Goal: Task Accomplishment & Management: Manage account settings

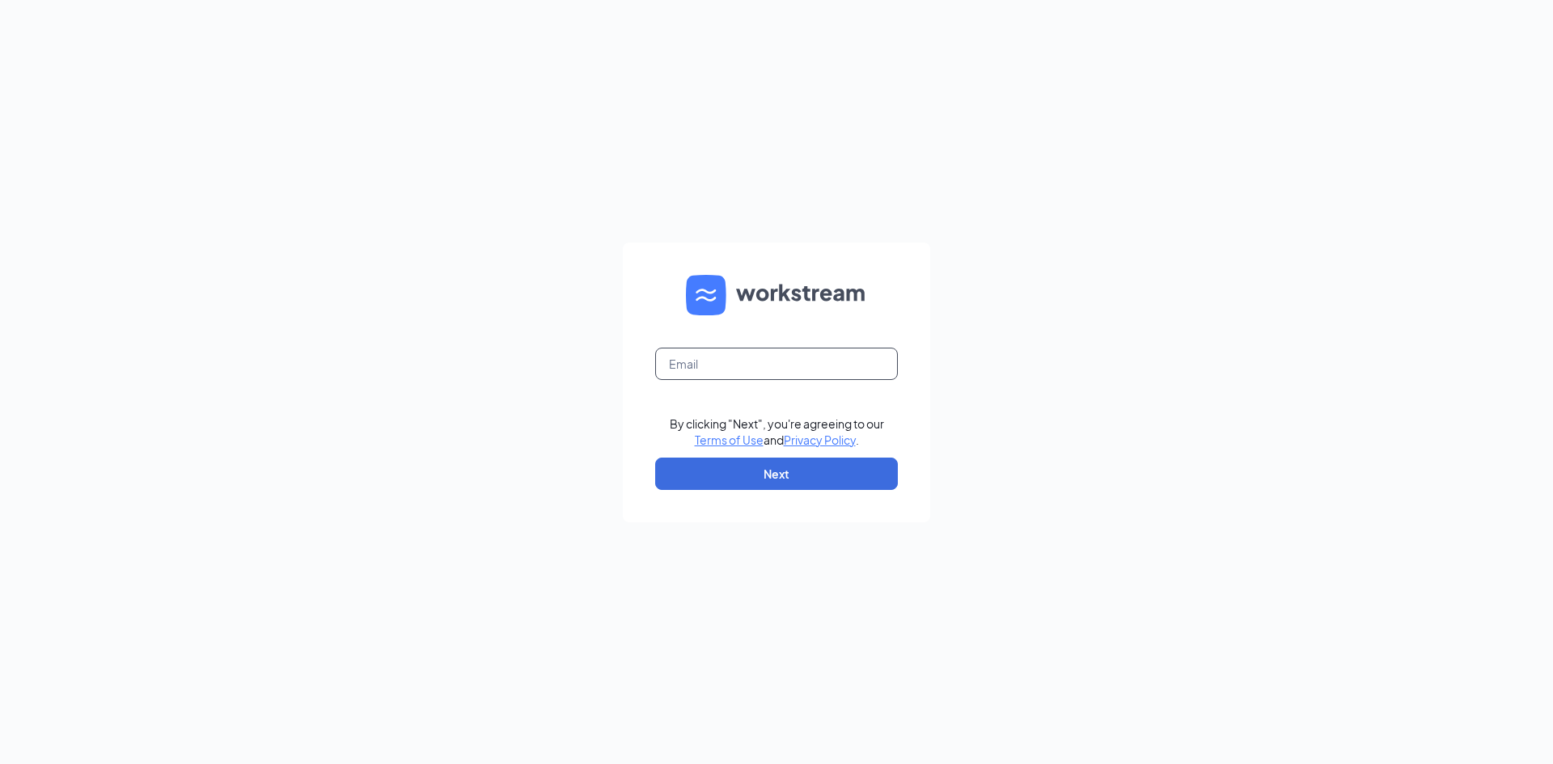
click at [734, 368] on input "text" at bounding box center [776, 364] width 243 height 32
type input "yayoharris18@gmail.com"
click at [750, 472] on button "Next" at bounding box center [776, 474] width 243 height 32
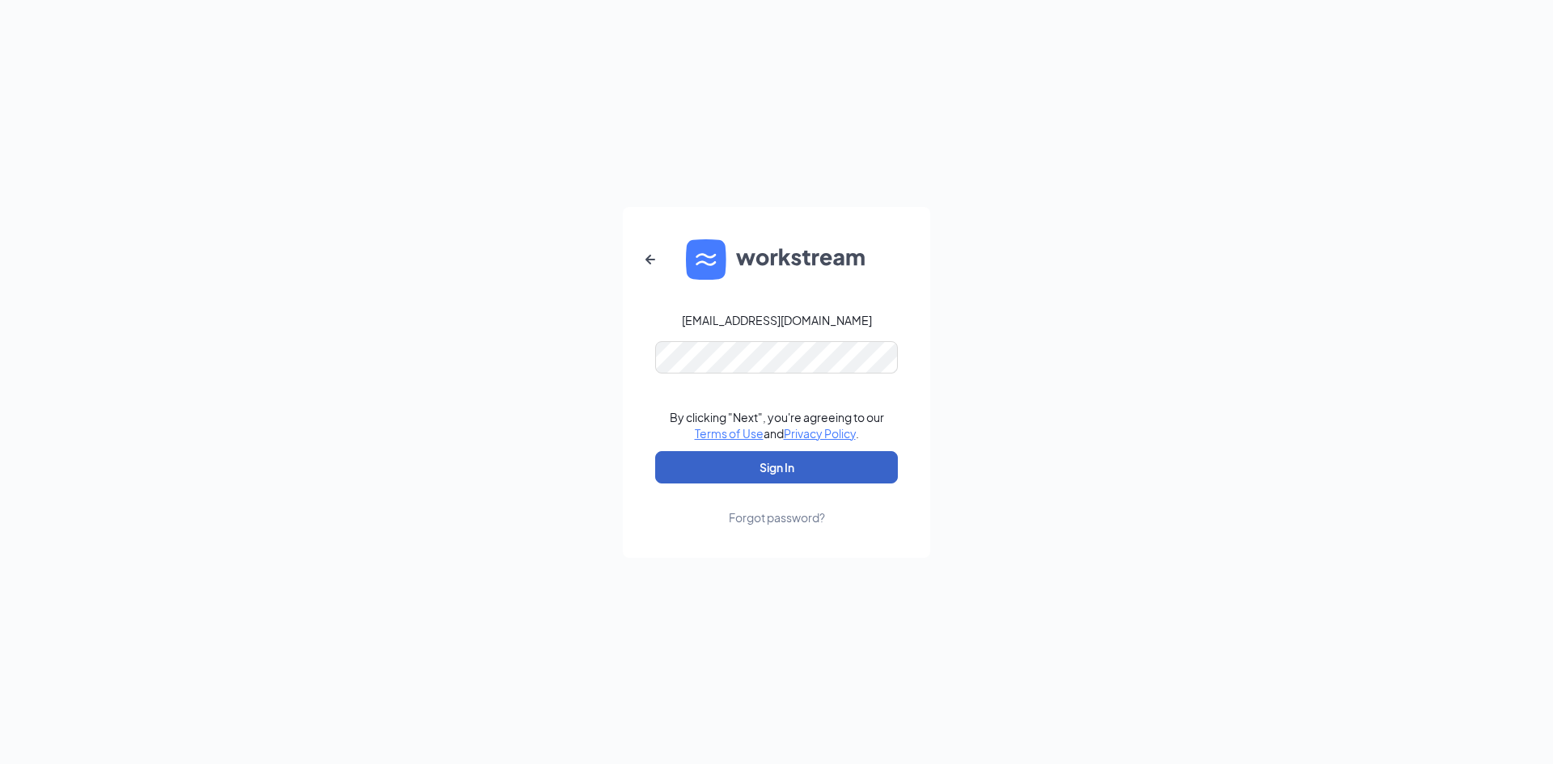
click at [786, 477] on button "Sign In" at bounding box center [776, 467] width 243 height 32
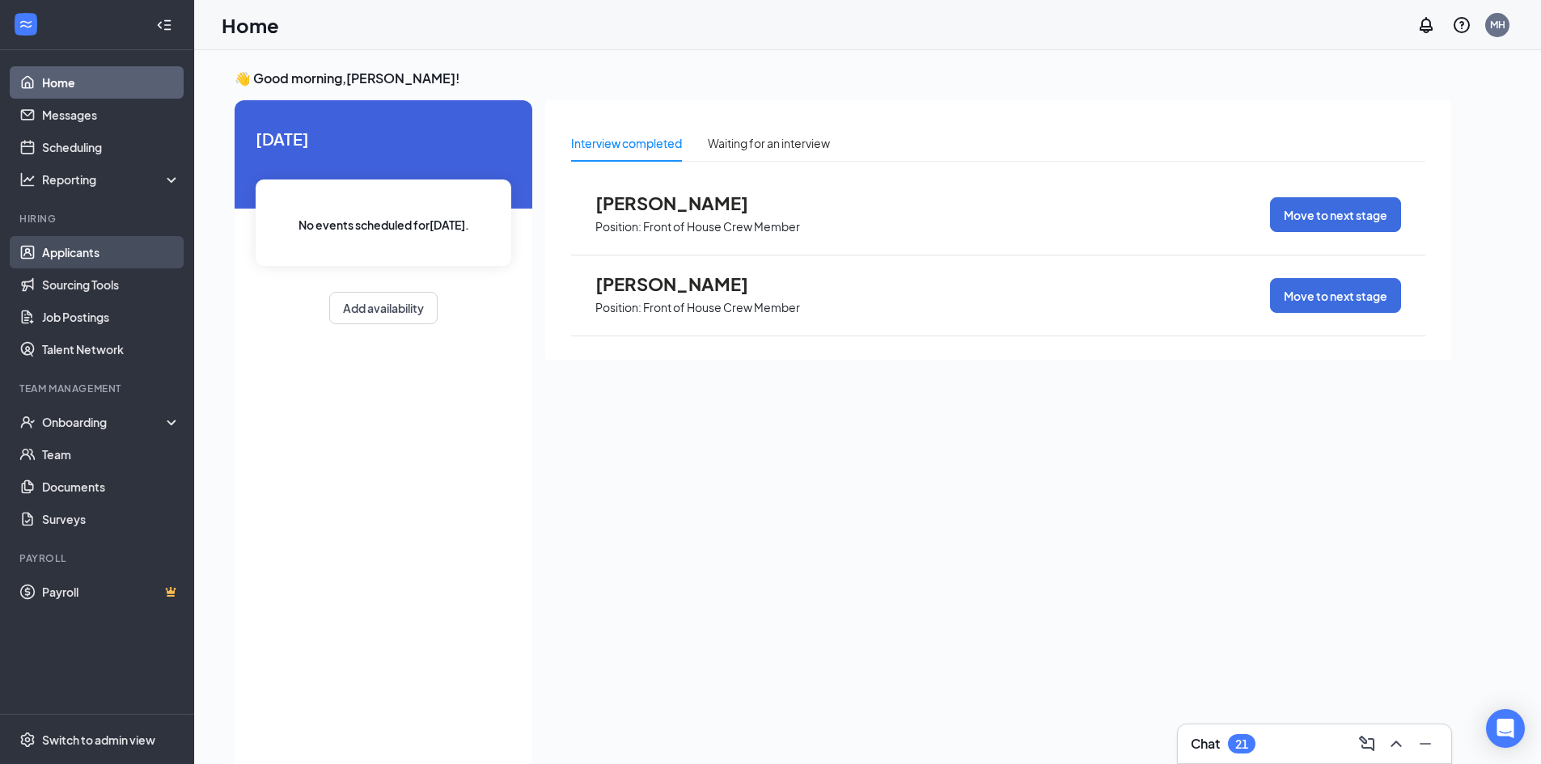
click at [88, 246] on link "Applicants" at bounding box center [111, 252] width 138 height 32
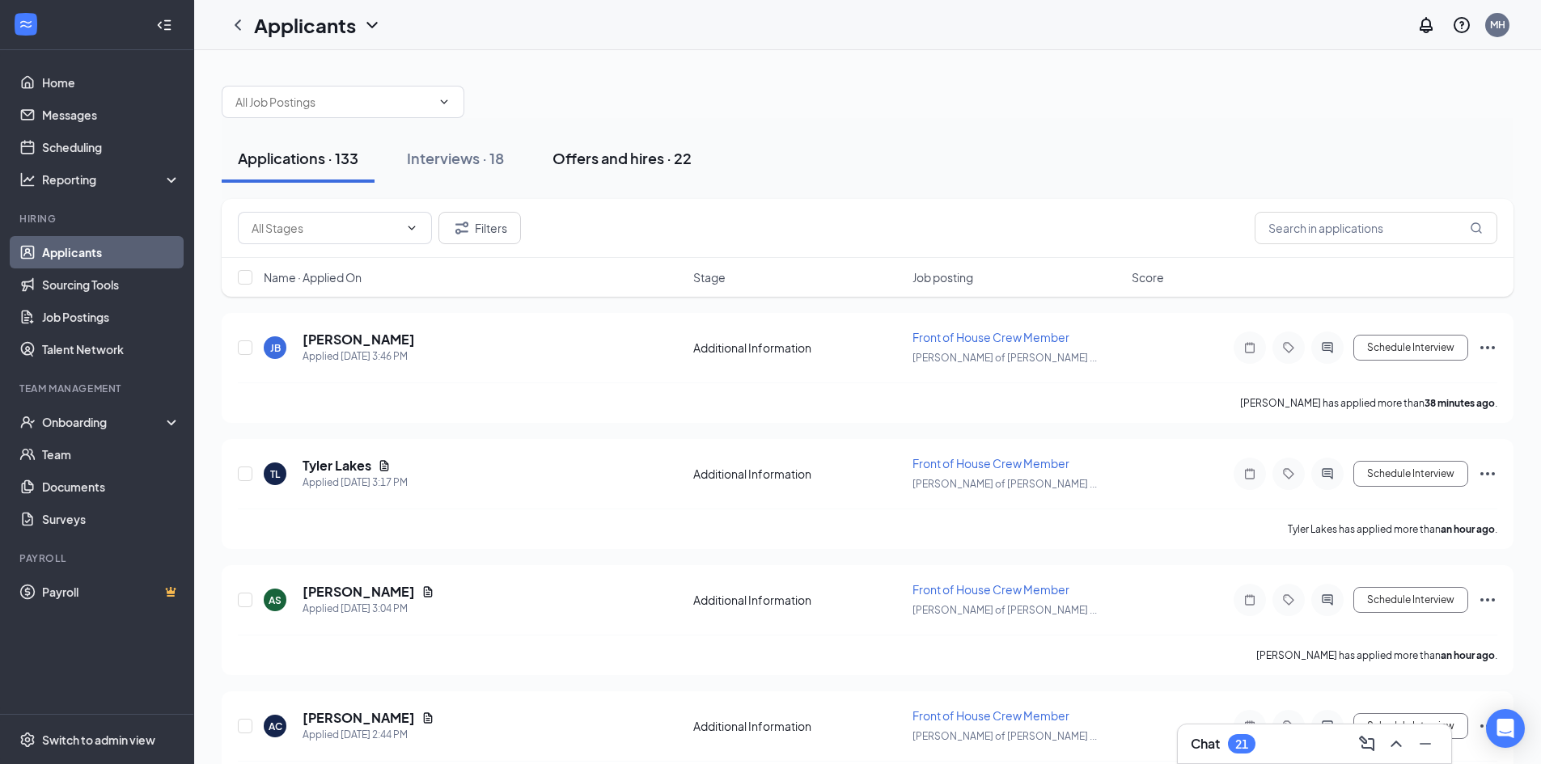
click at [616, 163] on div "Offers and hires · 22" at bounding box center [621, 158] width 139 height 20
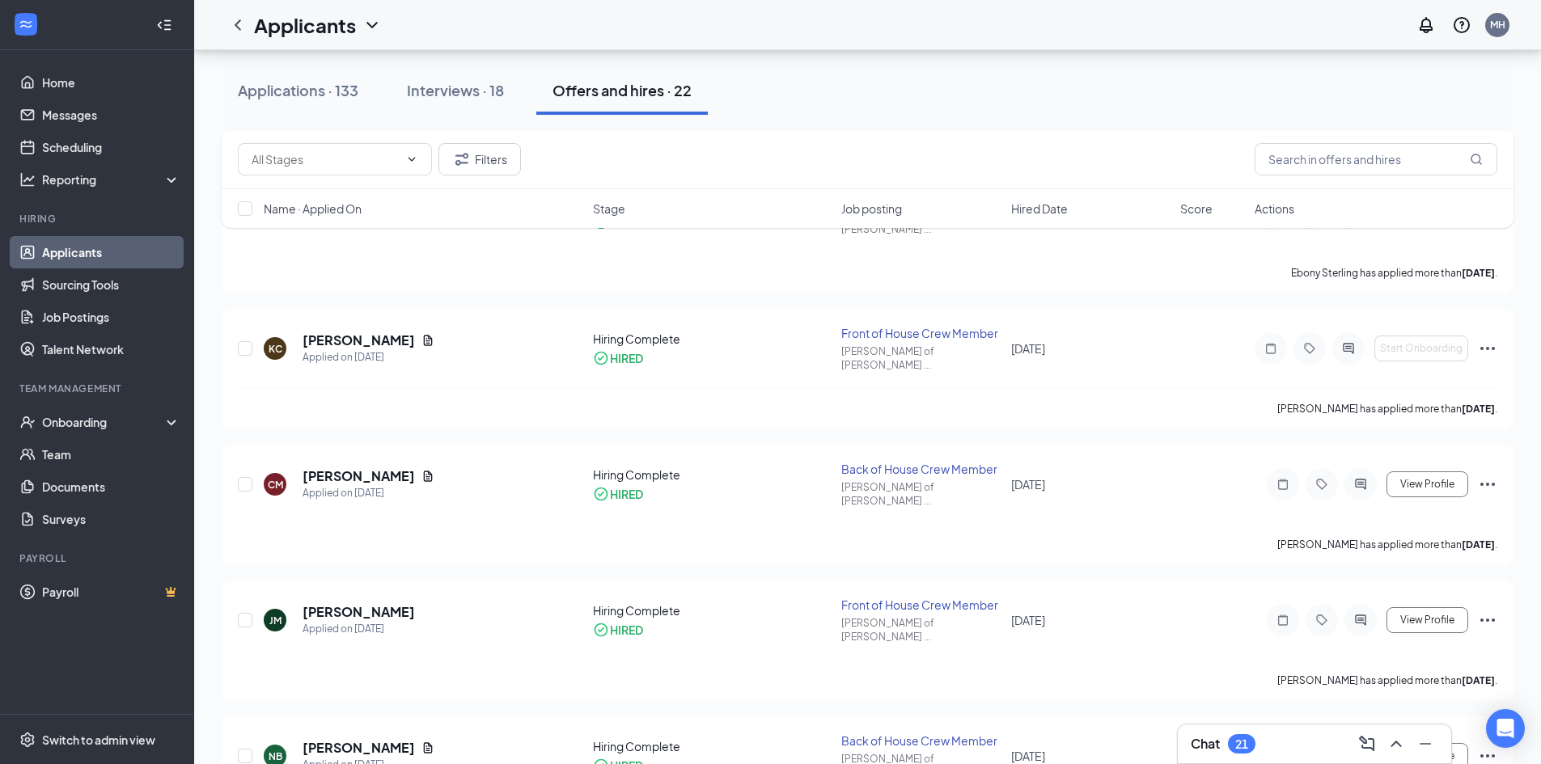
scroll to position [1564, 0]
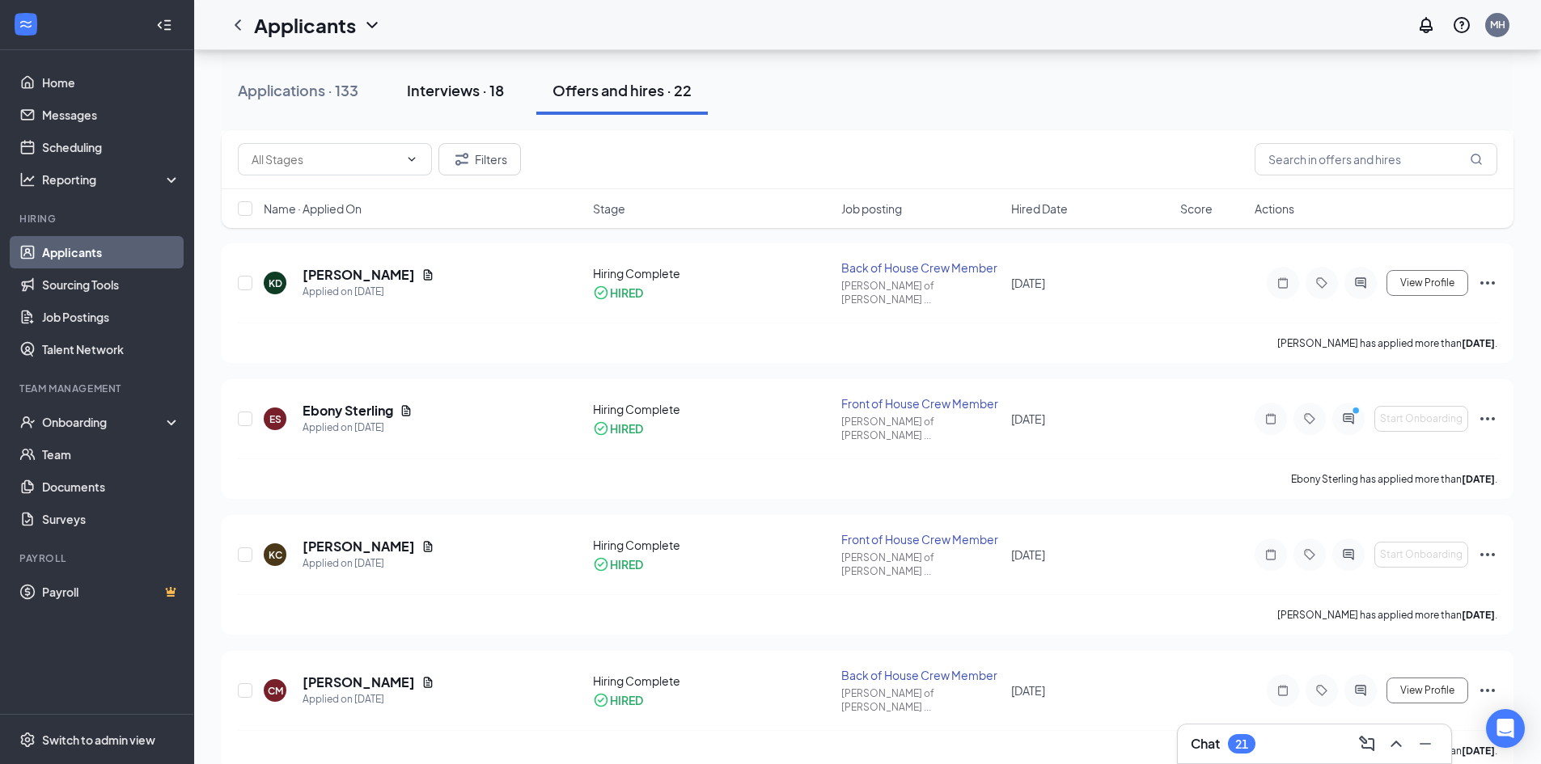
click at [438, 88] on div "Interviews · 18" at bounding box center [455, 90] width 97 height 20
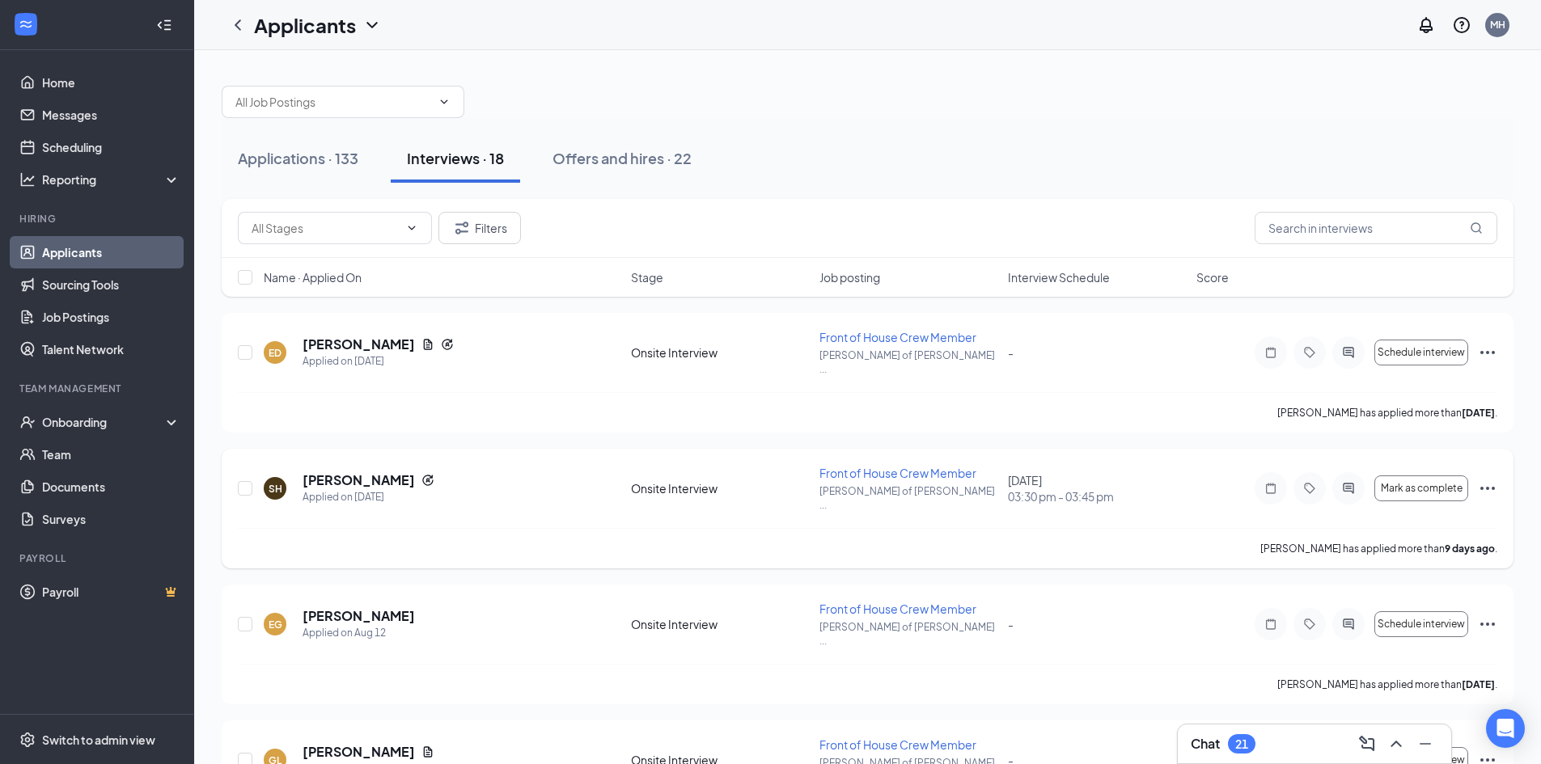
click at [1483, 479] on icon "Ellipses" at bounding box center [1487, 488] width 19 height 19
click at [1276, 501] on div "SH [PERSON_NAME] Applied on [DATE] Onsite Interview Front of House Crew Member …" at bounding box center [867, 496] width 1259 height 63
click at [1402, 483] on span "Mark as complete" at bounding box center [1422, 488] width 82 height 11
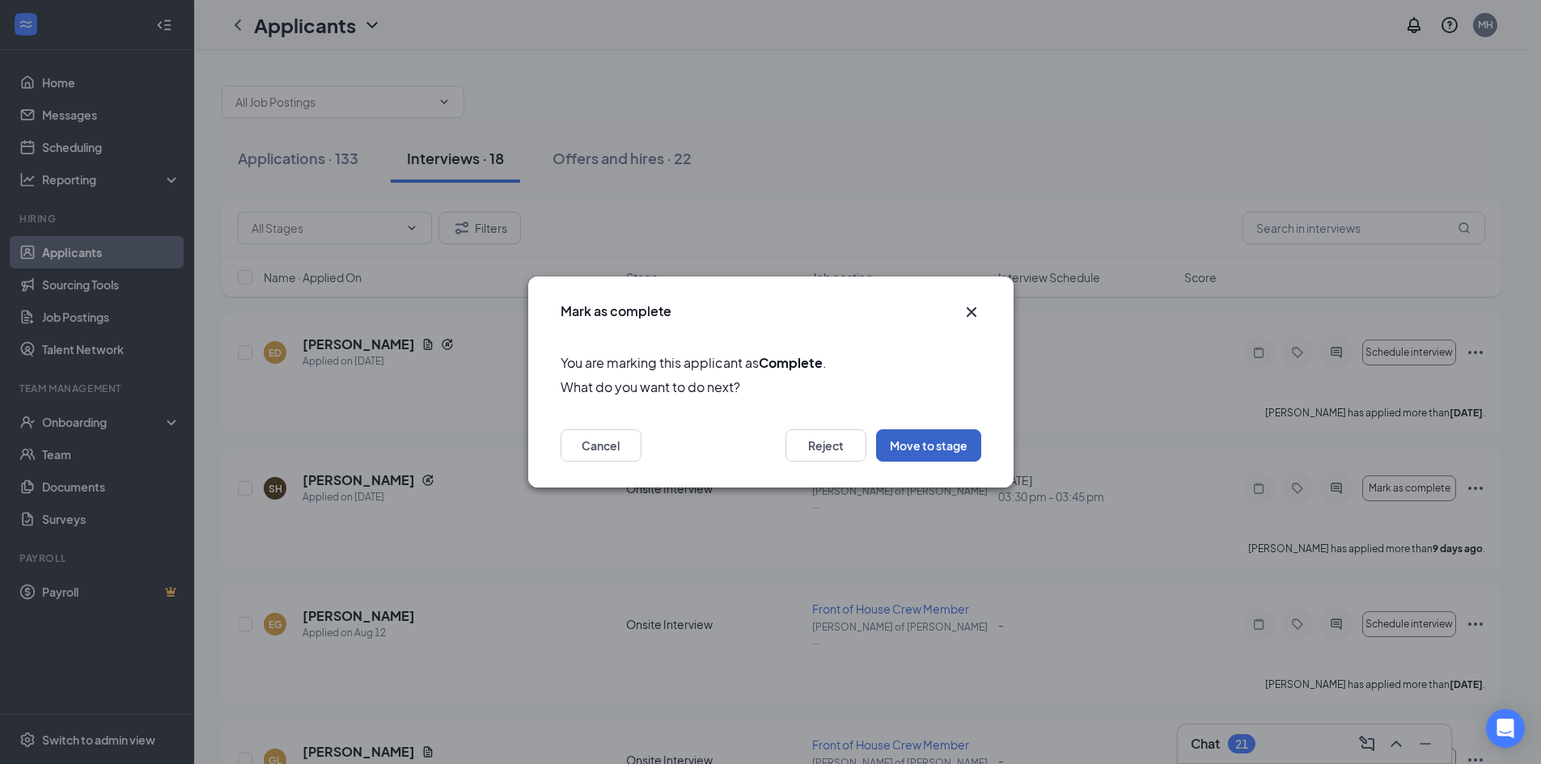
click at [944, 450] on button "Move to stage" at bounding box center [928, 445] width 105 height 32
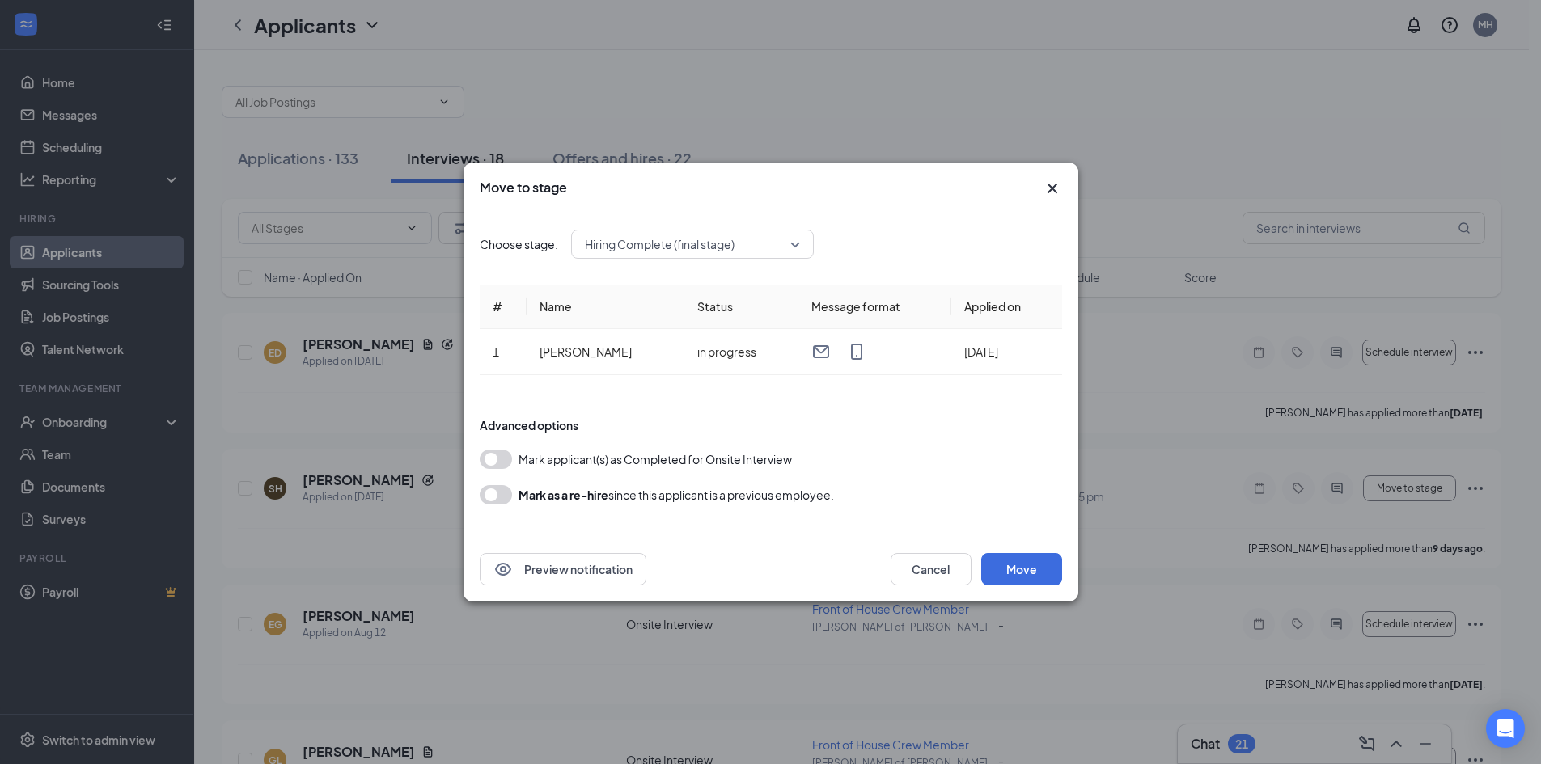
click at [789, 241] on span "Hiring Complete (final stage)" at bounding box center [692, 244] width 215 height 24
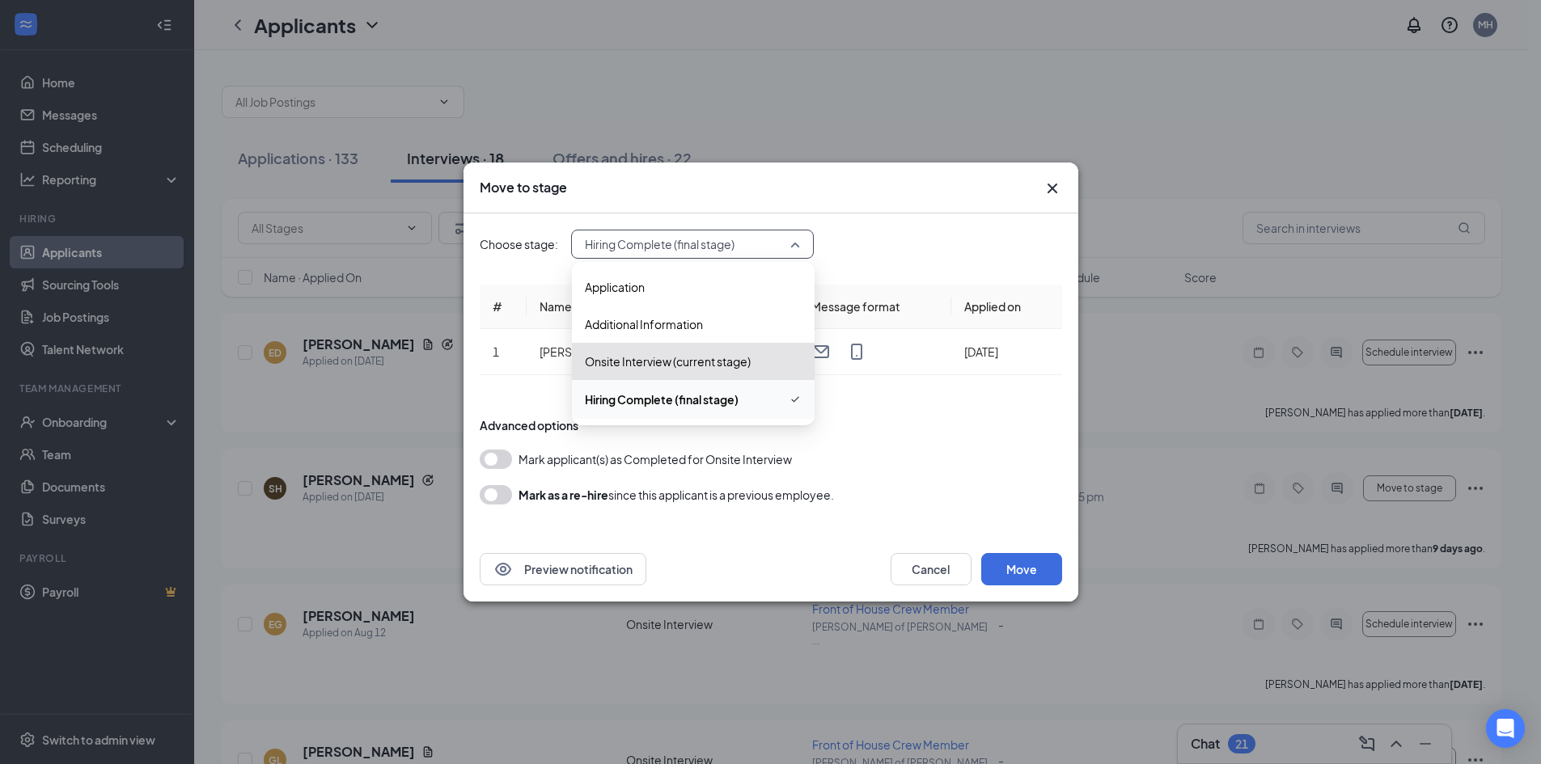
click at [764, 400] on span "Hiring Complete (final stage)" at bounding box center [693, 399] width 217 height 19
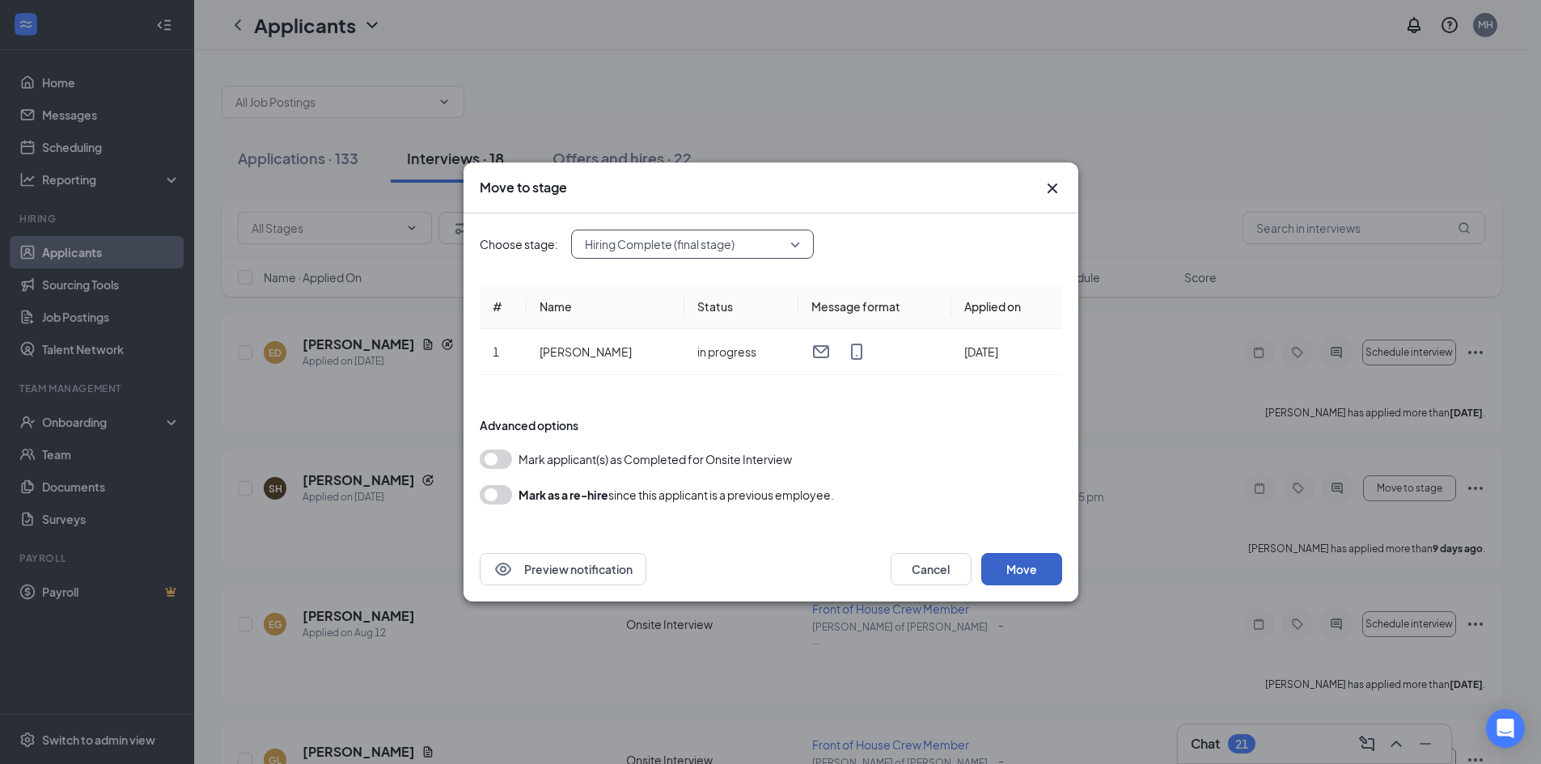
click at [1026, 564] on button "Move" at bounding box center [1021, 569] width 81 height 32
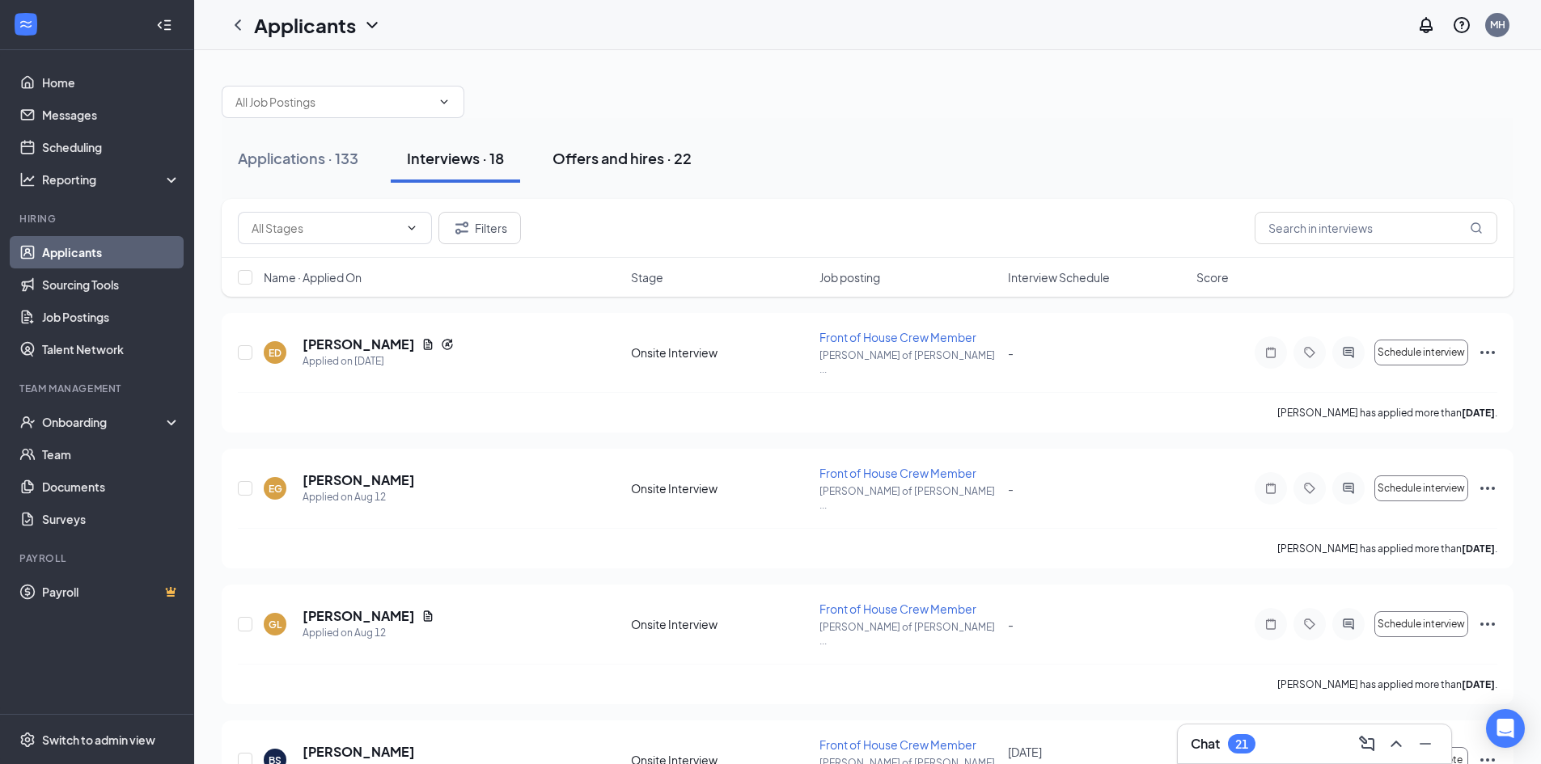
click at [650, 157] on div "Offers and hires · 22" at bounding box center [621, 158] width 139 height 20
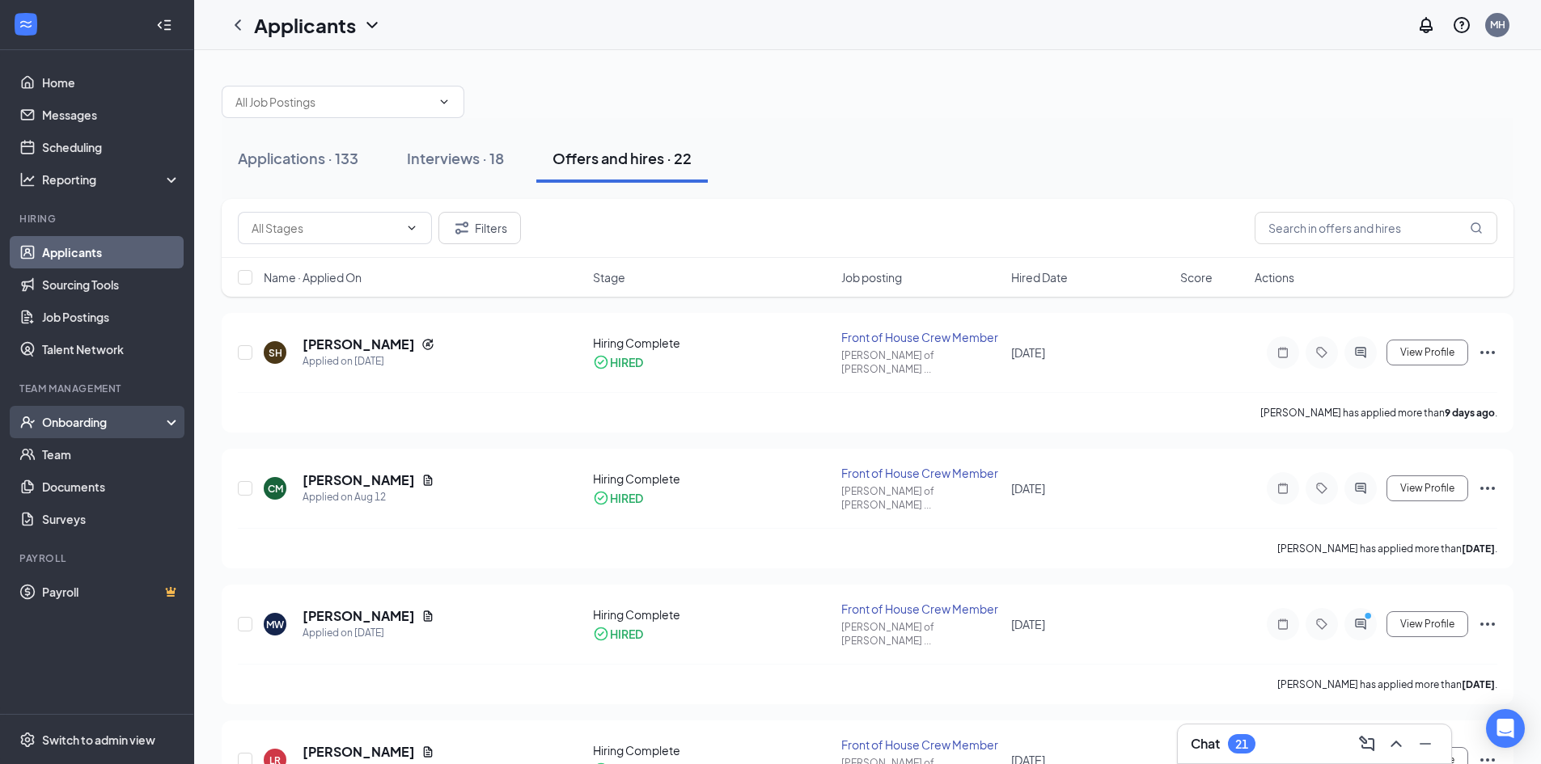
click at [88, 418] on div "Onboarding" at bounding box center [104, 422] width 125 height 16
click at [85, 420] on div "Onboarding" at bounding box center [104, 422] width 125 height 16
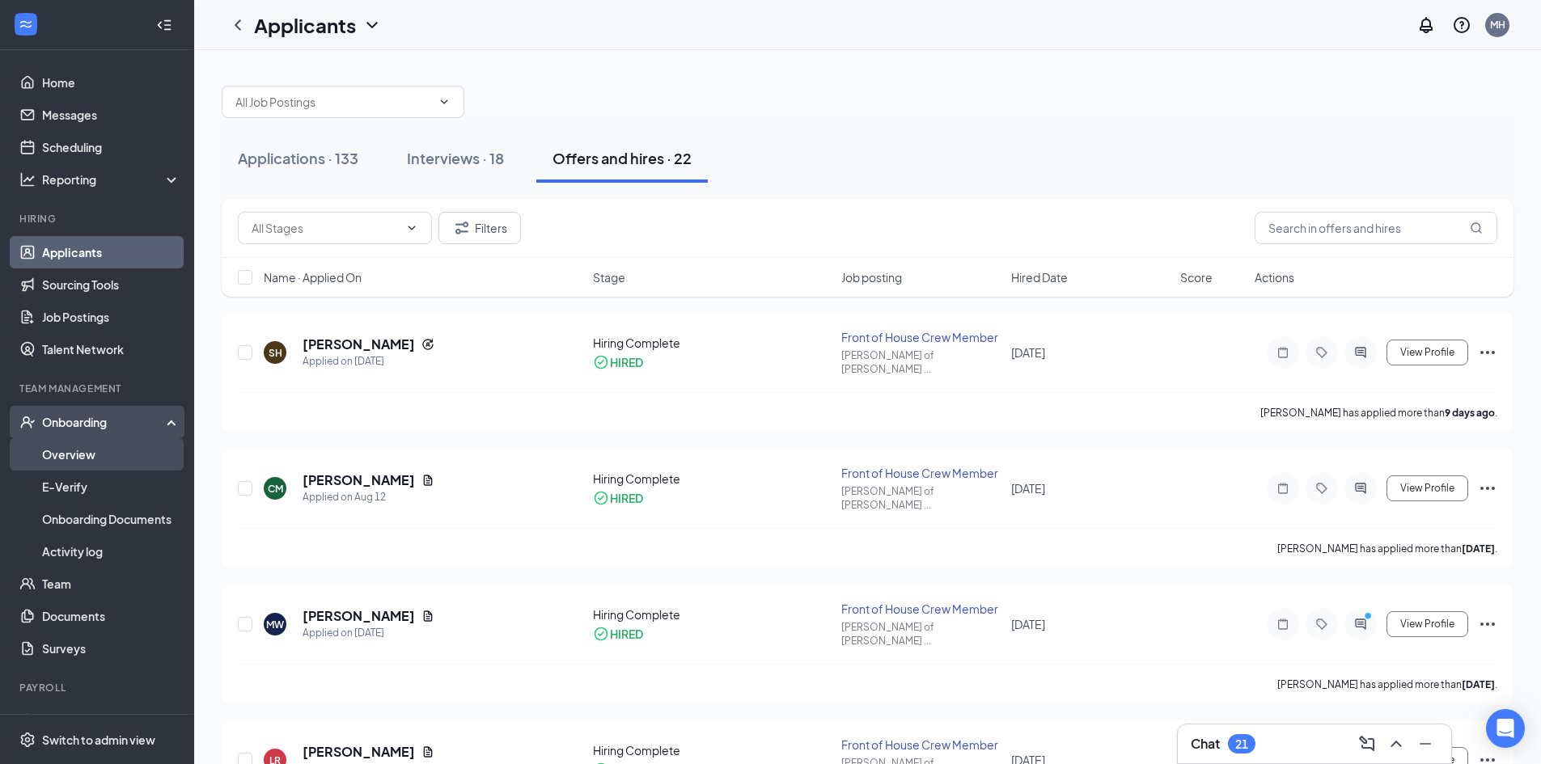
click at [70, 445] on link "Overview" at bounding box center [111, 454] width 138 height 32
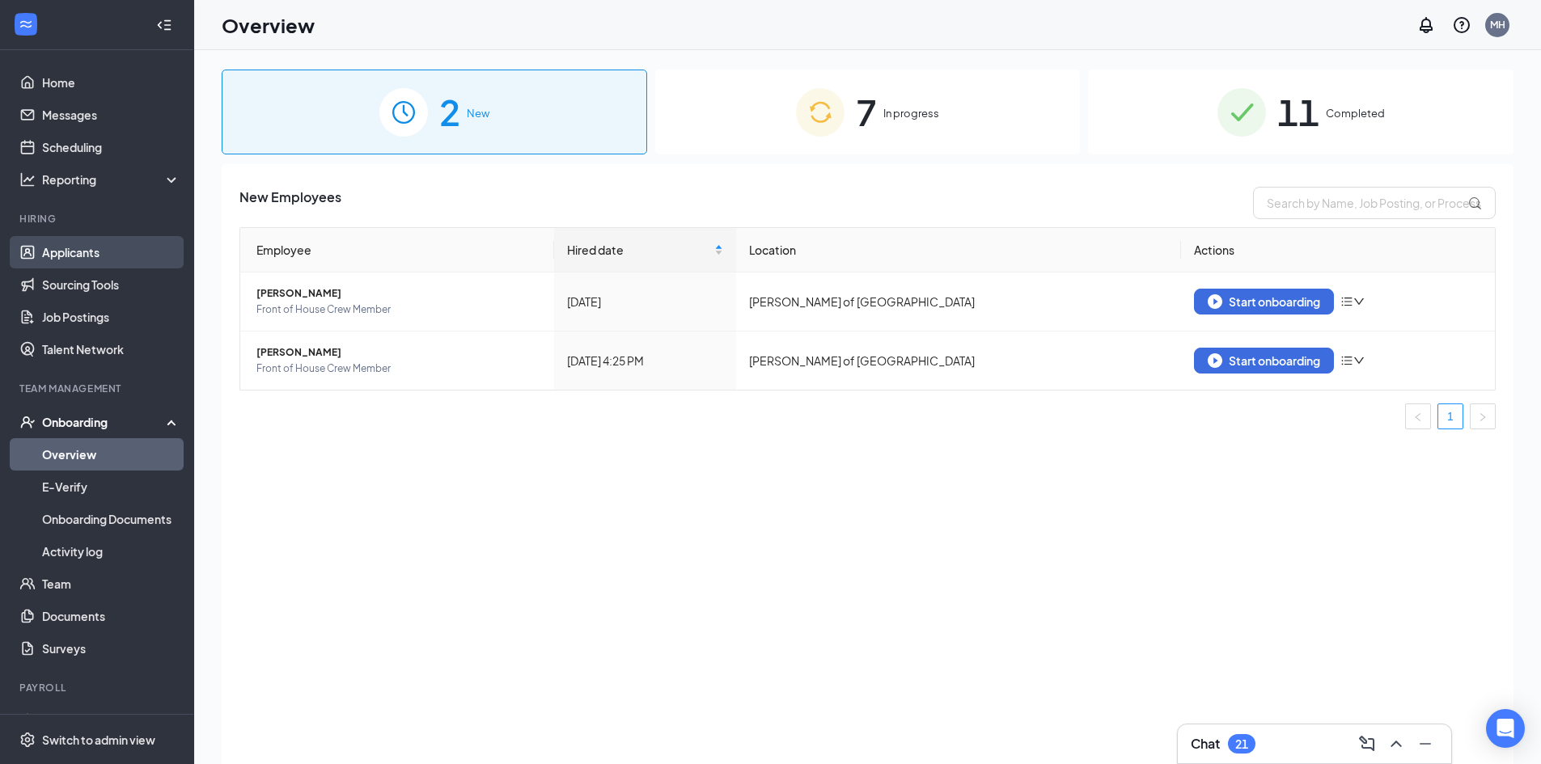
click at [108, 243] on link "Applicants" at bounding box center [111, 252] width 138 height 32
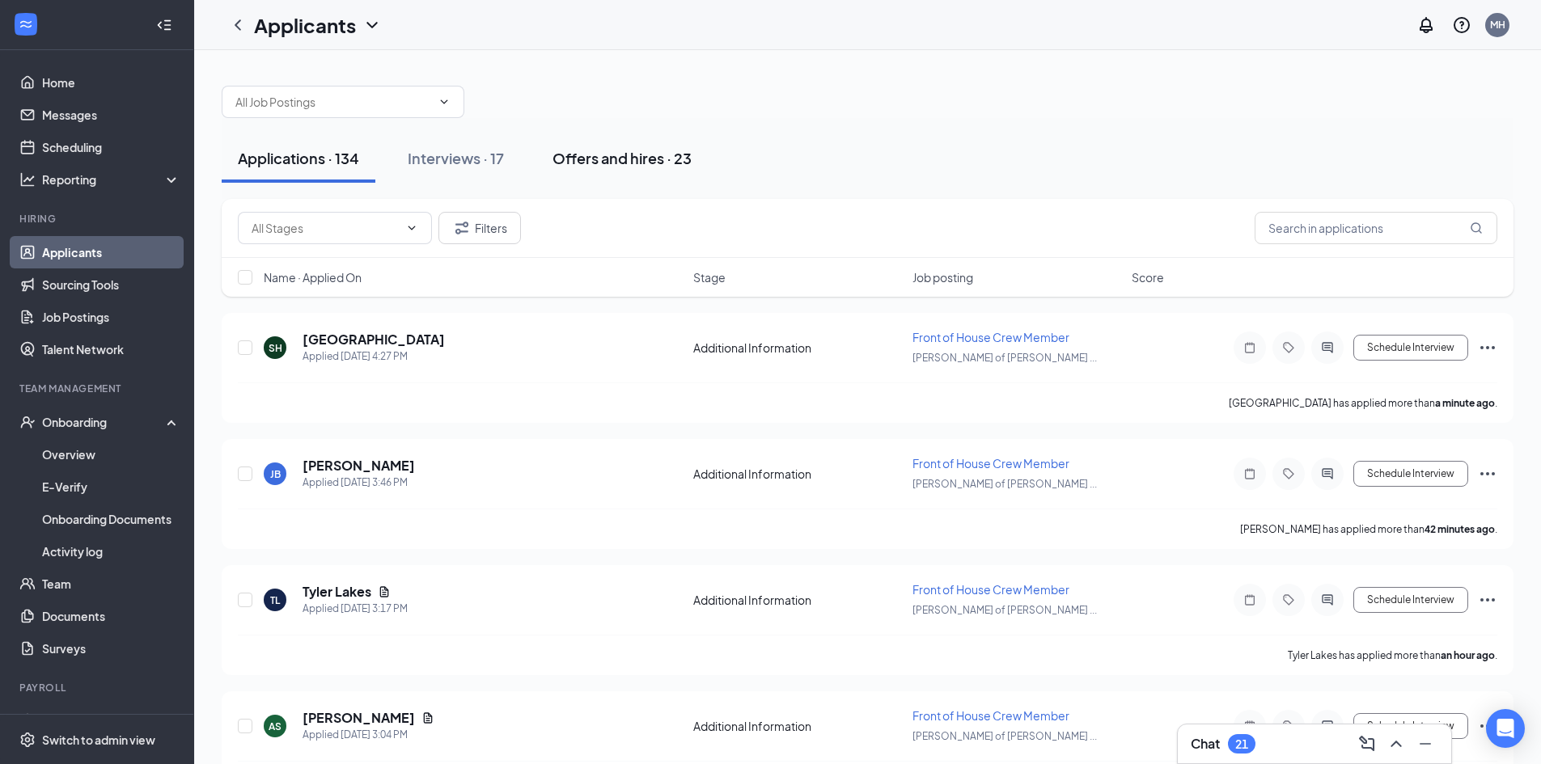
click at [621, 164] on div "Offers and hires · 23" at bounding box center [621, 158] width 139 height 20
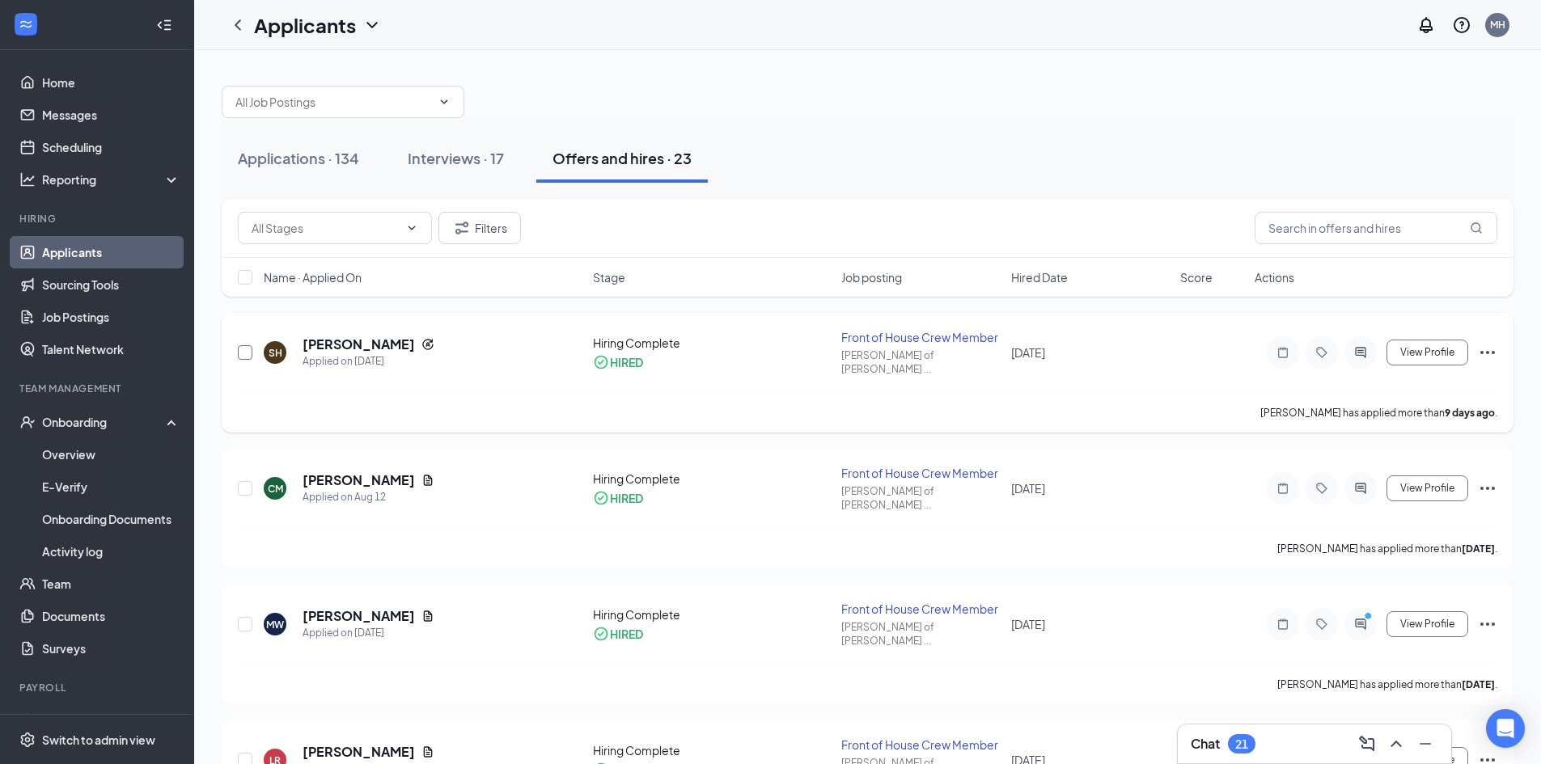
click at [249, 349] on input "checkbox" at bounding box center [245, 352] width 15 height 15
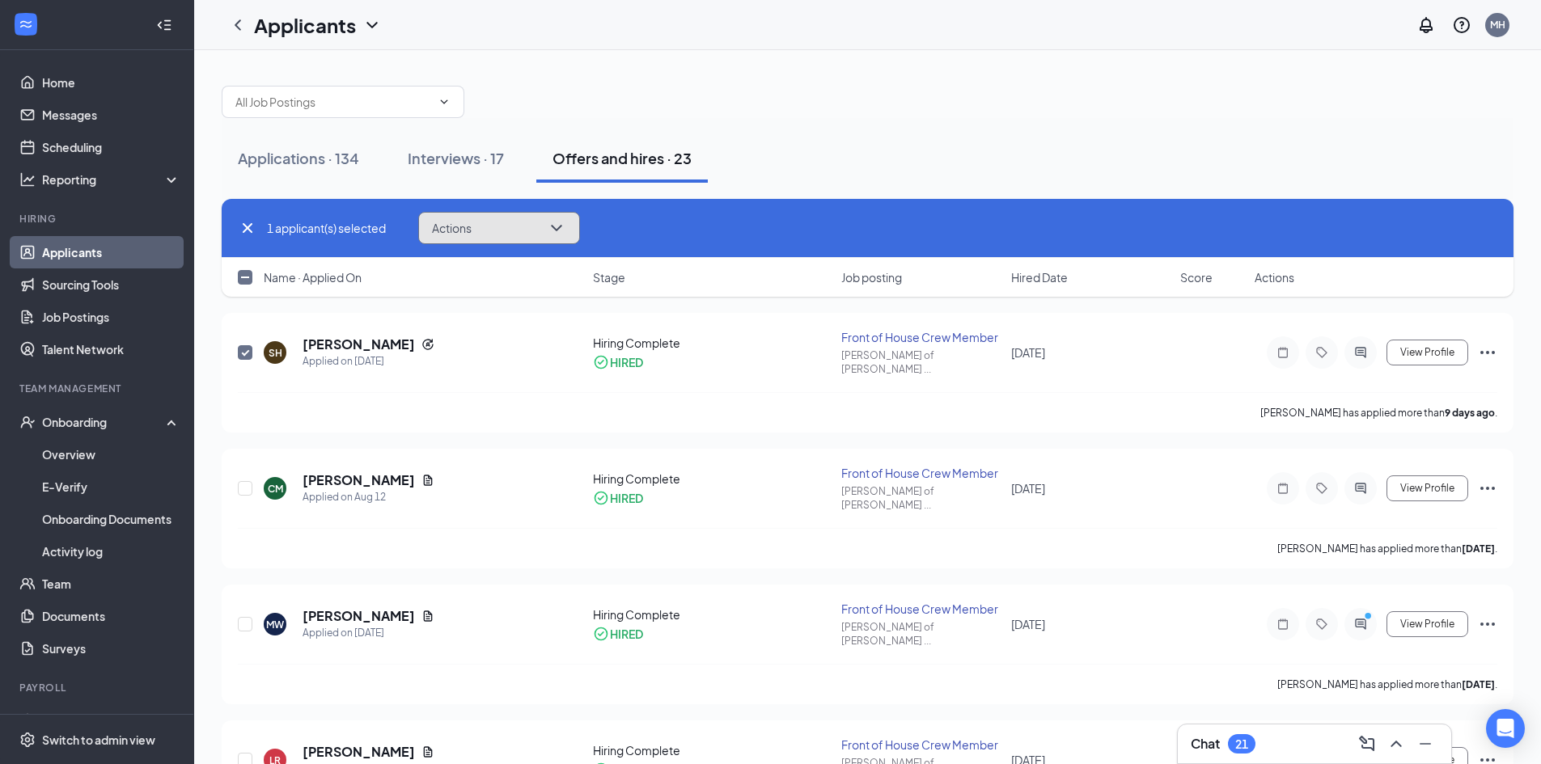
click at [561, 230] on icon "ChevronDown" at bounding box center [556, 227] width 19 height 19
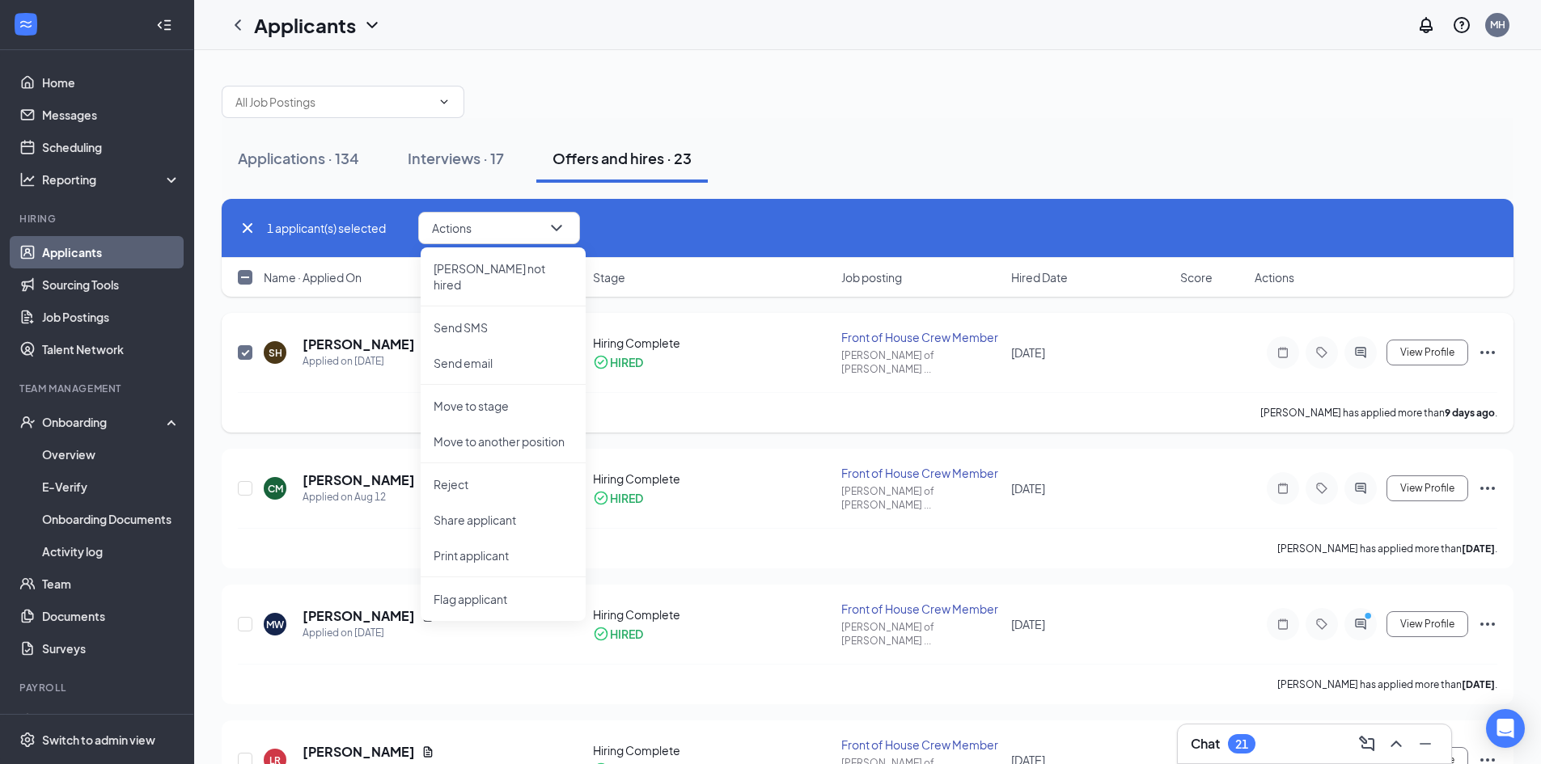
click at [730, 398] on div "[PERSON_NAME] has applied more than [DATE] ." at bounding box center [867, 412] width 1259 height 40
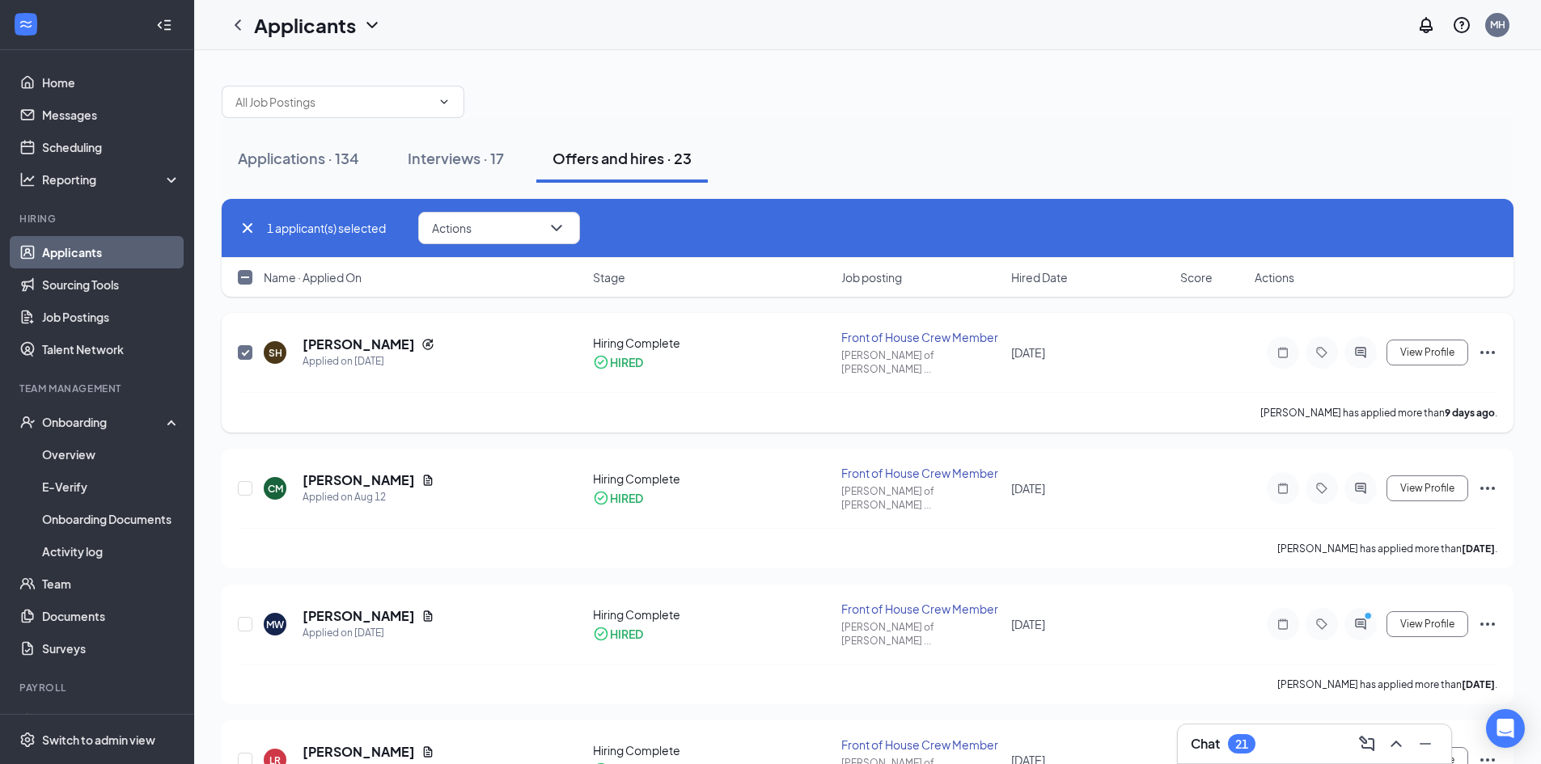
click at [250, 349] on input "checkbox" at bounding box center [245, 352] width 15 height 15
checkbox input "false"
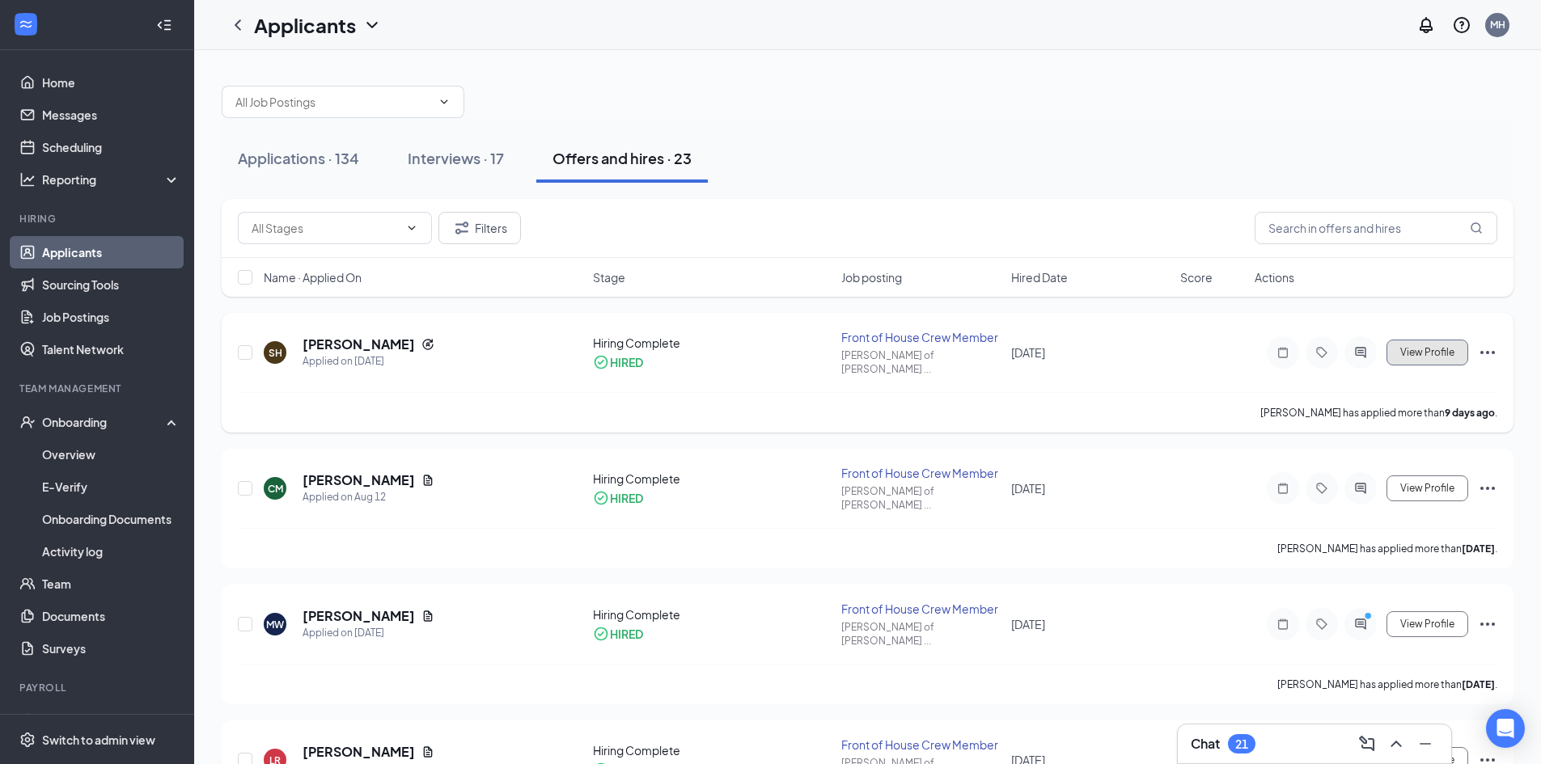
click at [1461, 348] on button "View Profile" at bounding box center [1427, 353] width 82 height 26
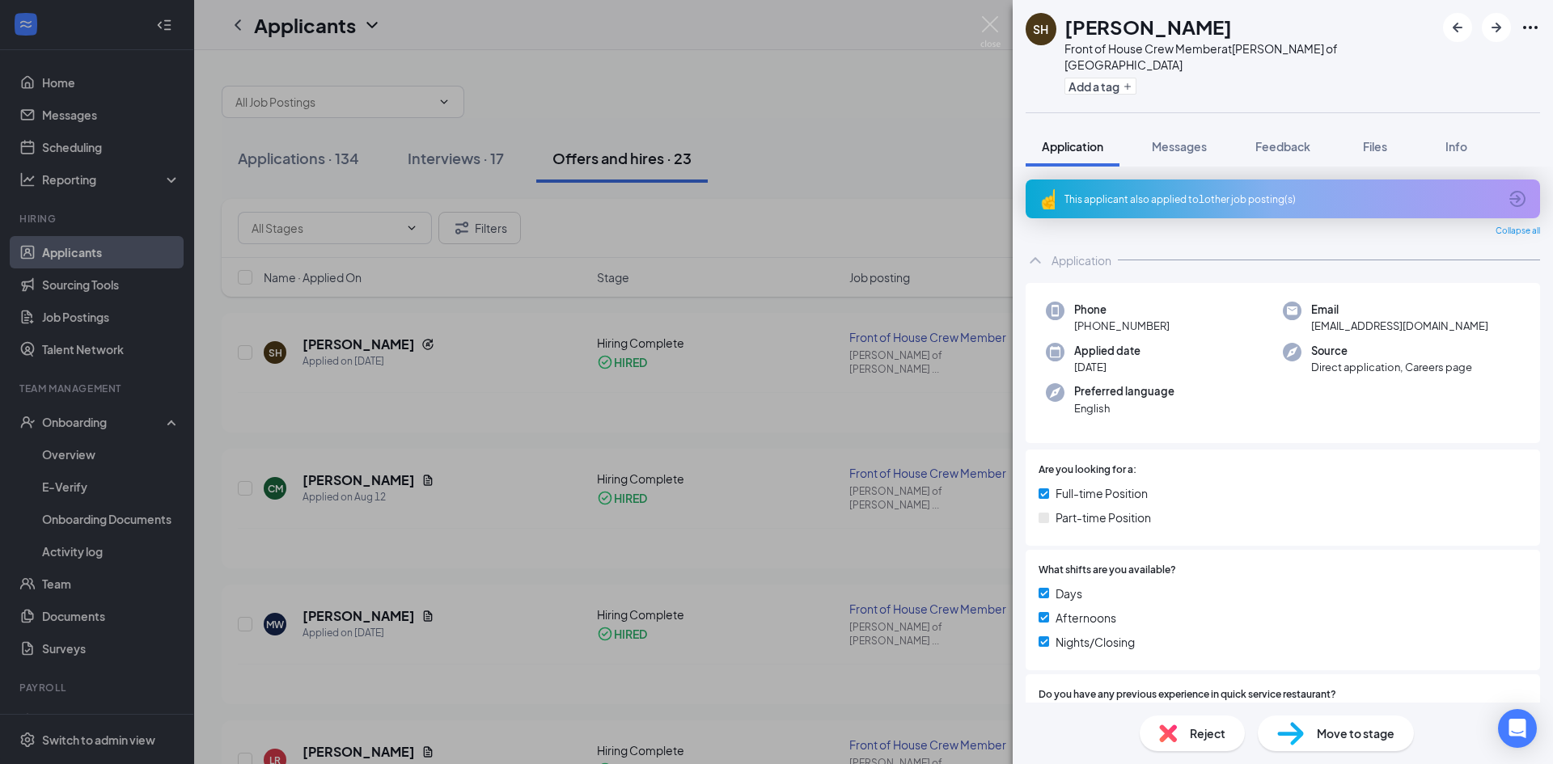
click at [1332, 738] on span "Move to stage" at bounding box center [1356, 734] width 78 height 18
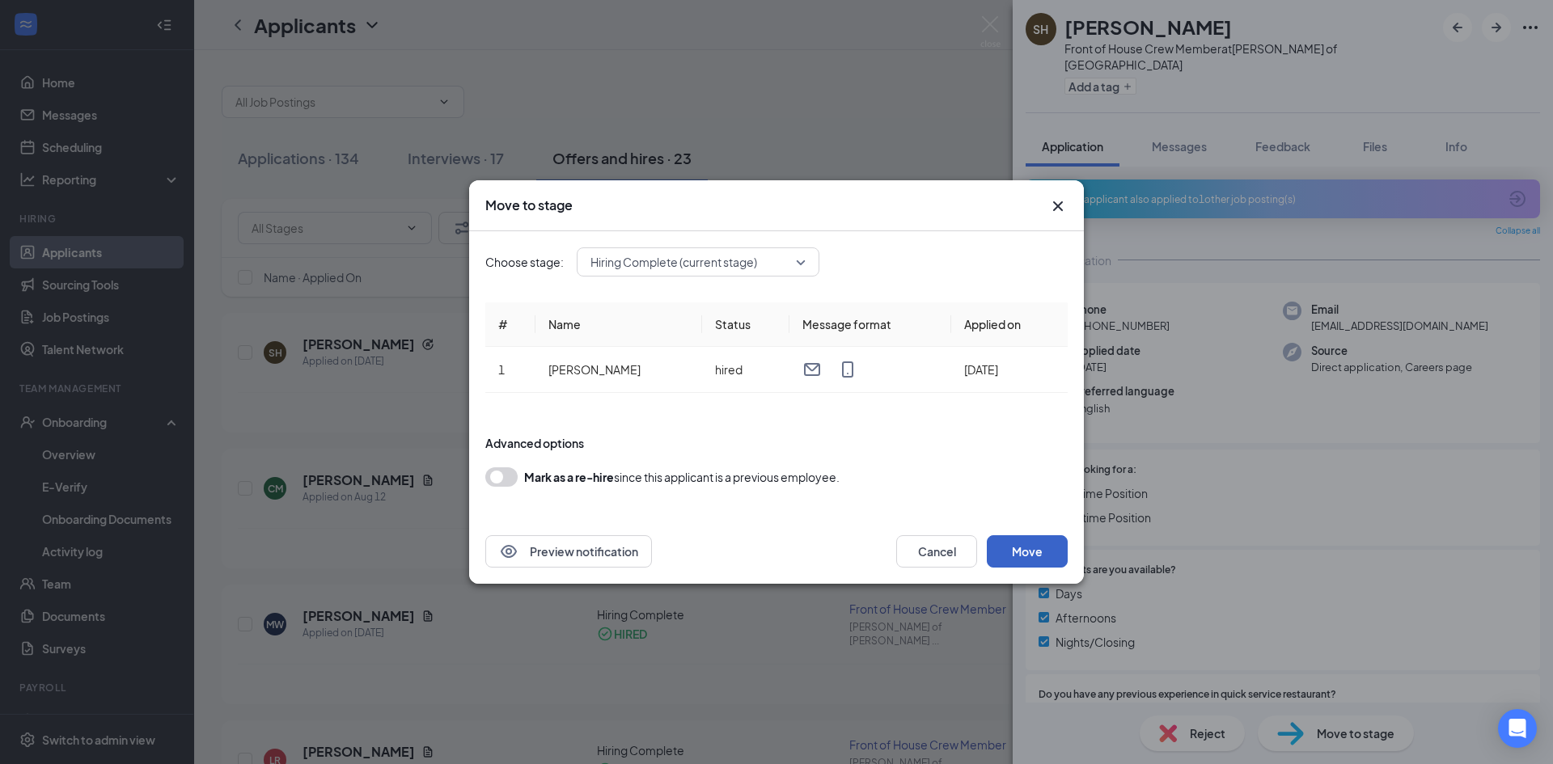
click at [1035, 553] on button "Move" at bounding box center [1027, 551] width 81 height 32
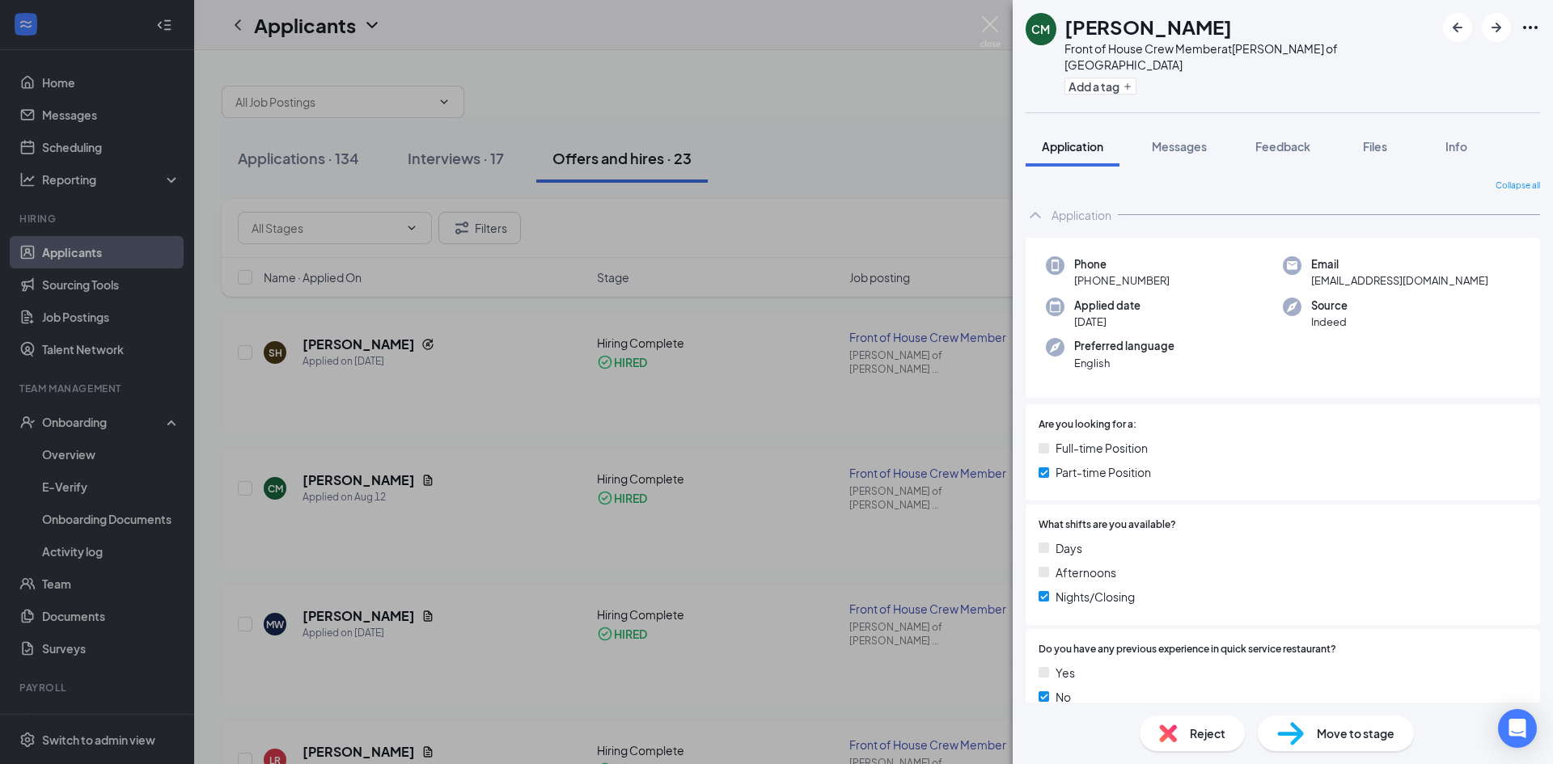
click at [96, 422] on div "CM [PERSON_NAME] Front of House Crew Member at [PERSON_NAME] of [GEOGRAPHIC_DAT…" at bounding box center [776, 382] width 1553 height 764
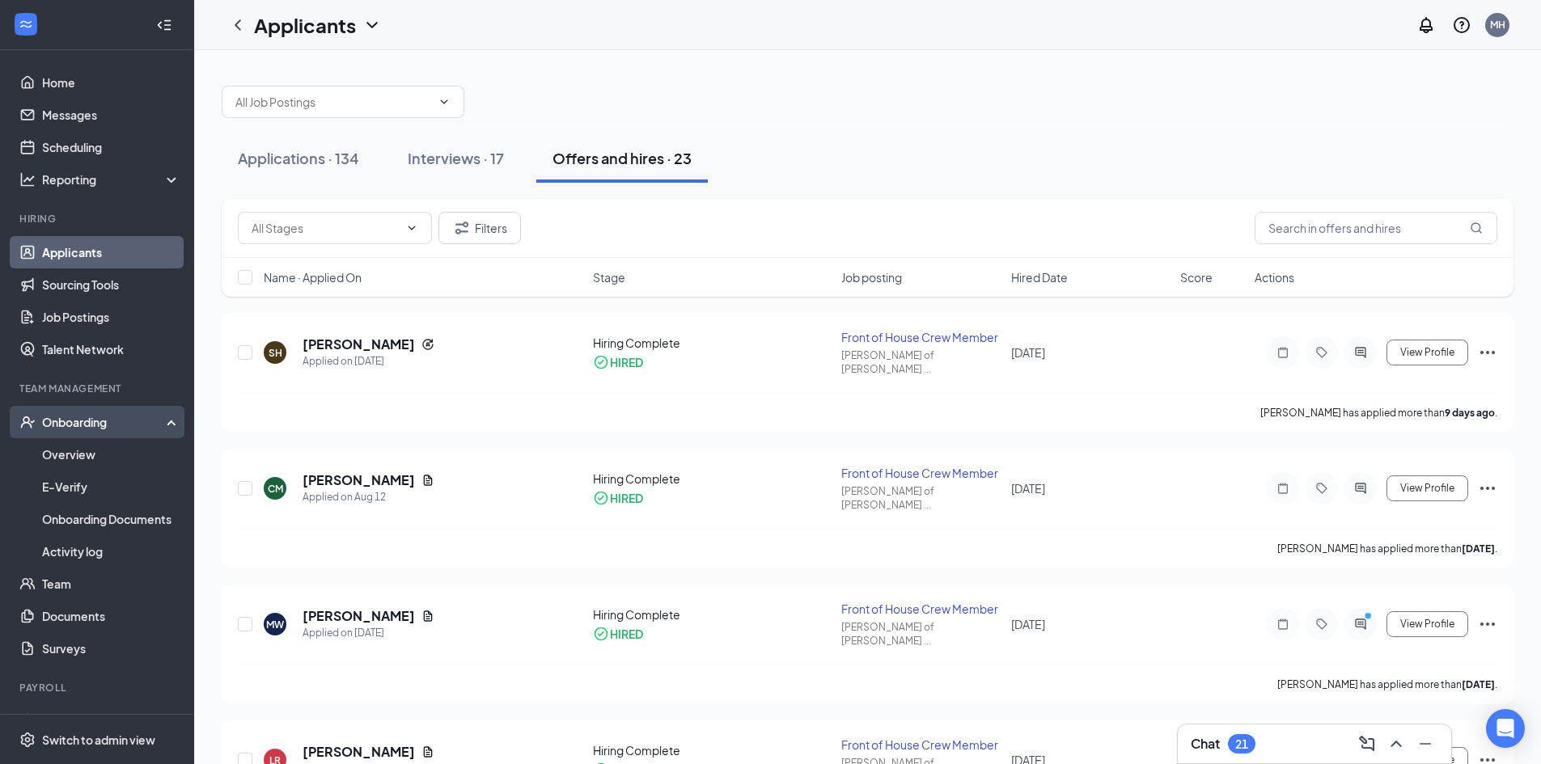
click at [70, 419] on div "Onboarding" at bounding box center [104, 422] width 125 height 16
click at [78, 422] on div "Onboarding" at bounding box center [104, 422] width 125 height 16
click at [69, 451] on link "Overview" at bounding box center [111, 454] width 138 height 32
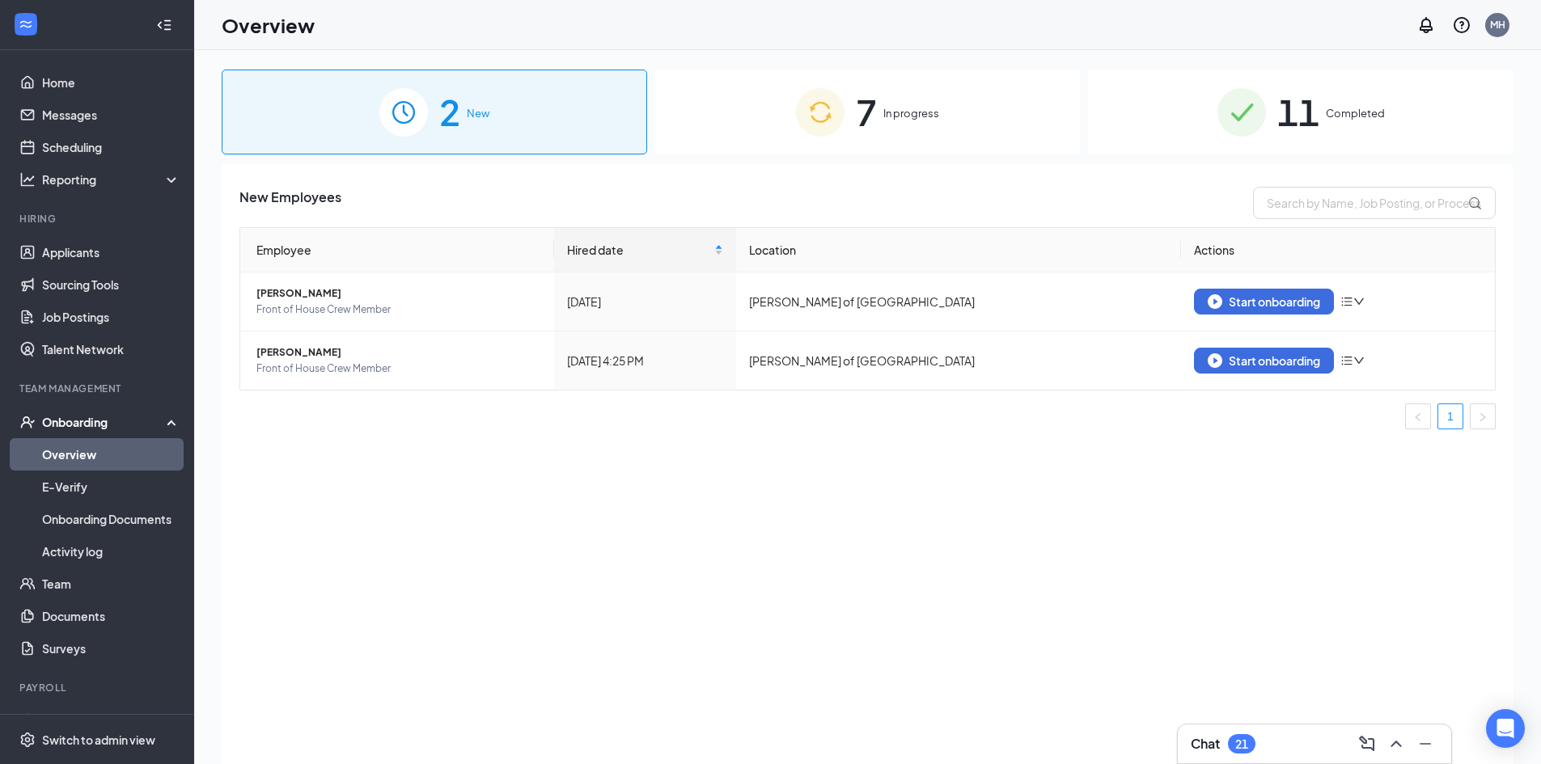
click at [504, 113] on div "2 New" at bounding box center [434, 112] width 425 height 85
click at [981, 150] on div "7 In progress" at bounding box center [867, 112] width 425 height 85
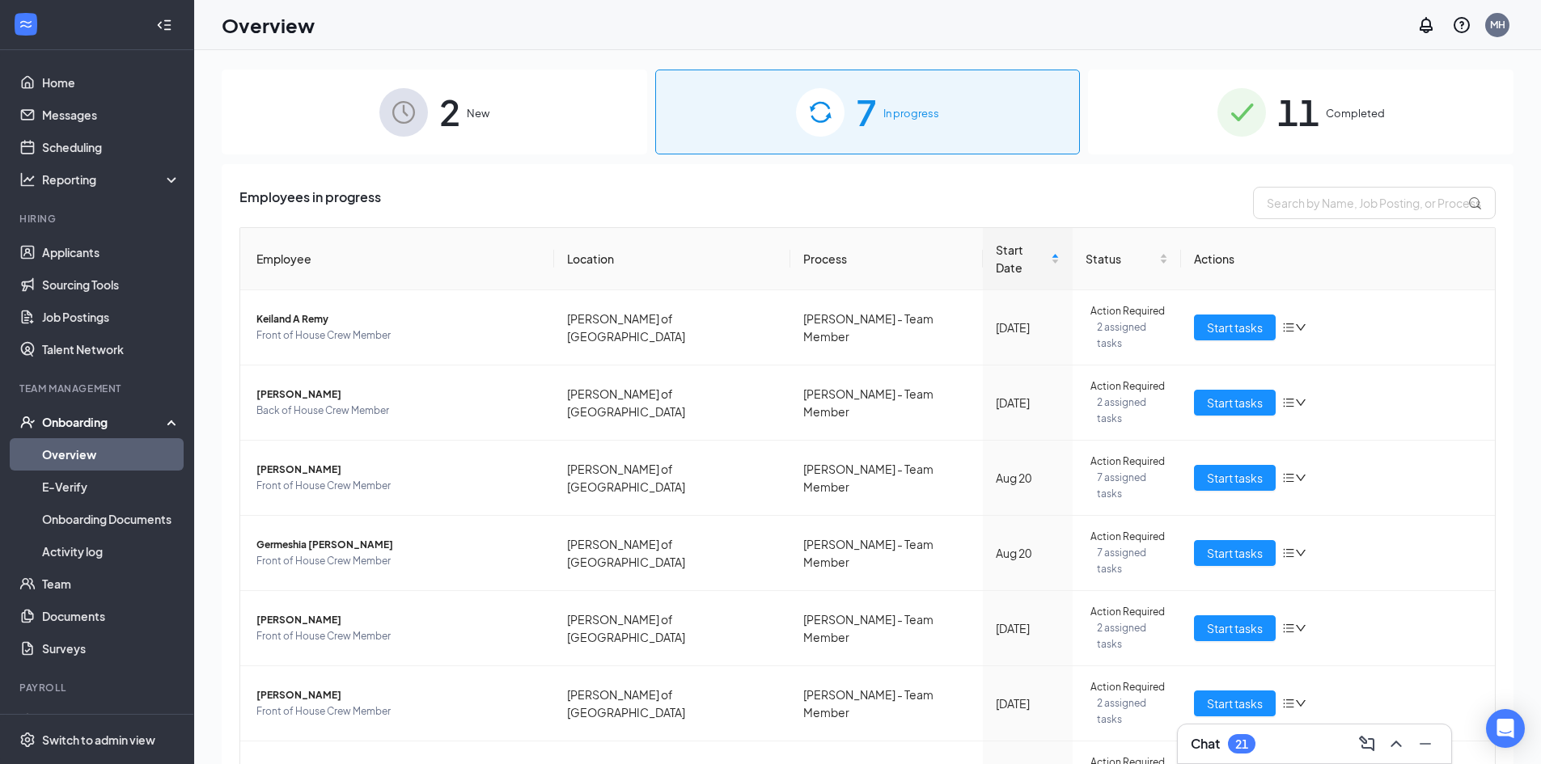
click at [1336, 111] on span "Completed" at bounding box center [1355, 113] width 59 height 16
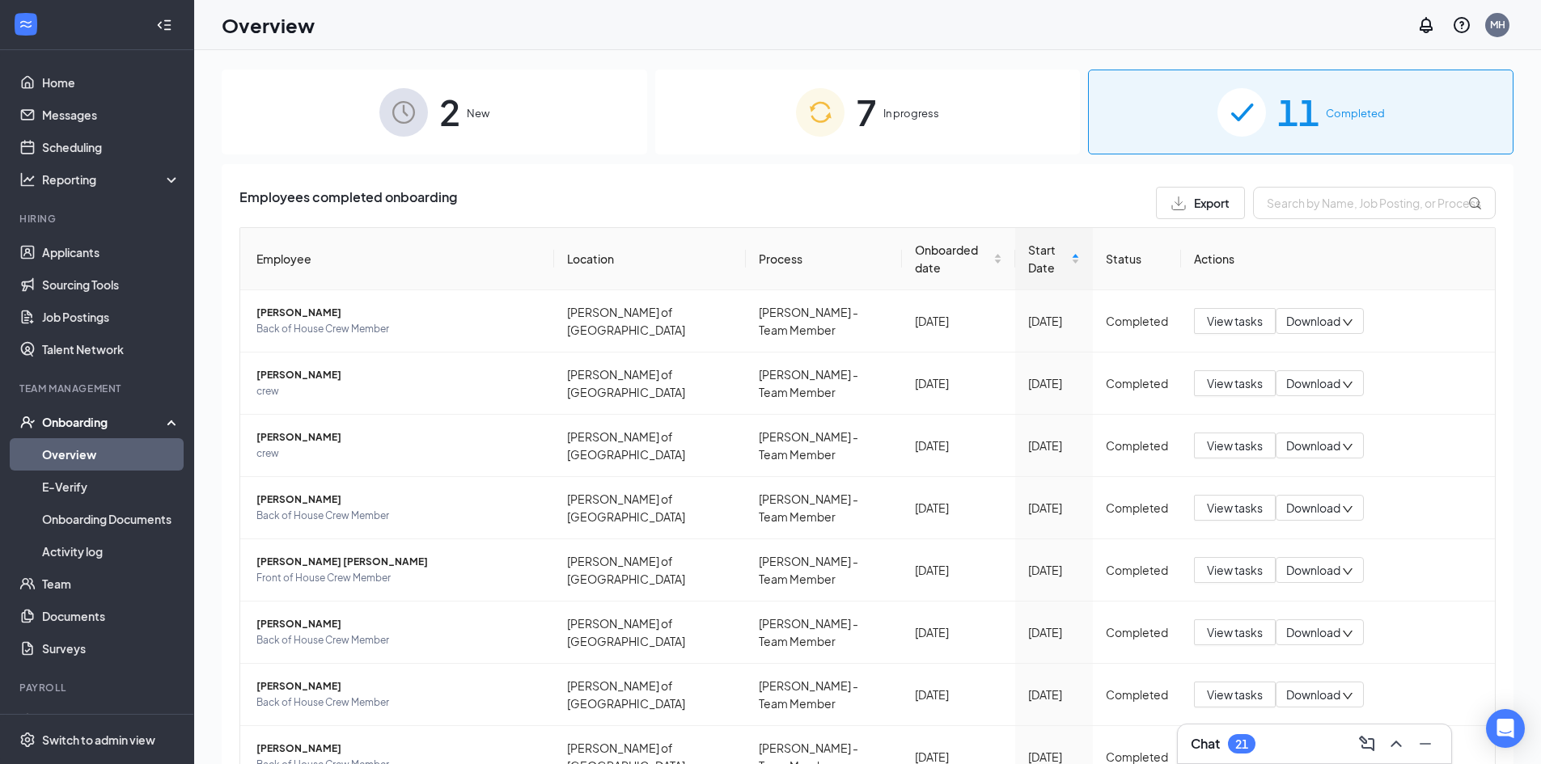
click at [896, 107] on span "In progress" at bounding box center [911, 113] width 56 height 16
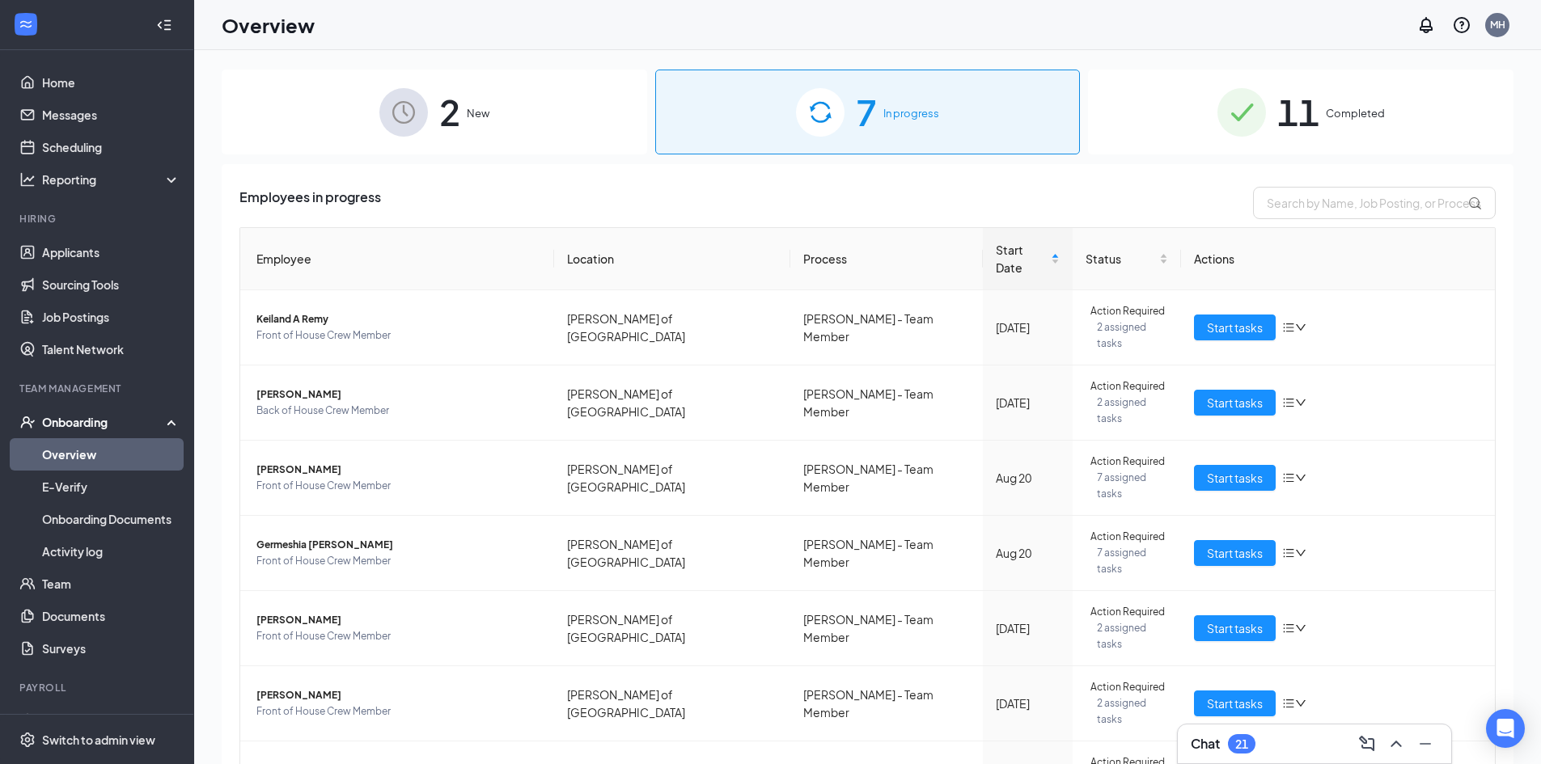
click at [460, 140] on span "2" at bounding box center [449, 112] width 21 height 56
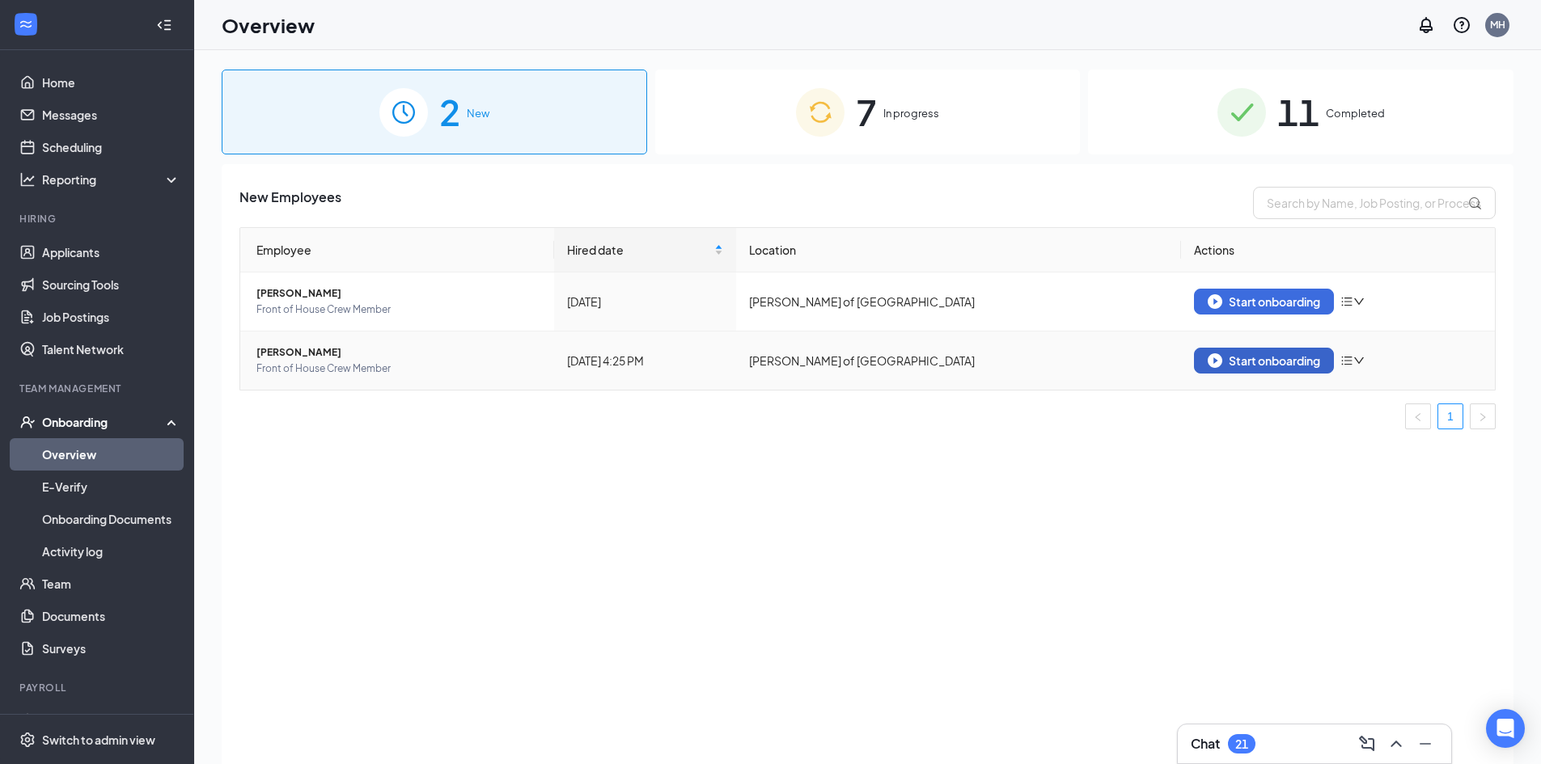
click at [1237, 372] on button "Start onboarding" at bounding box center [1264, 361] width 140 height 26
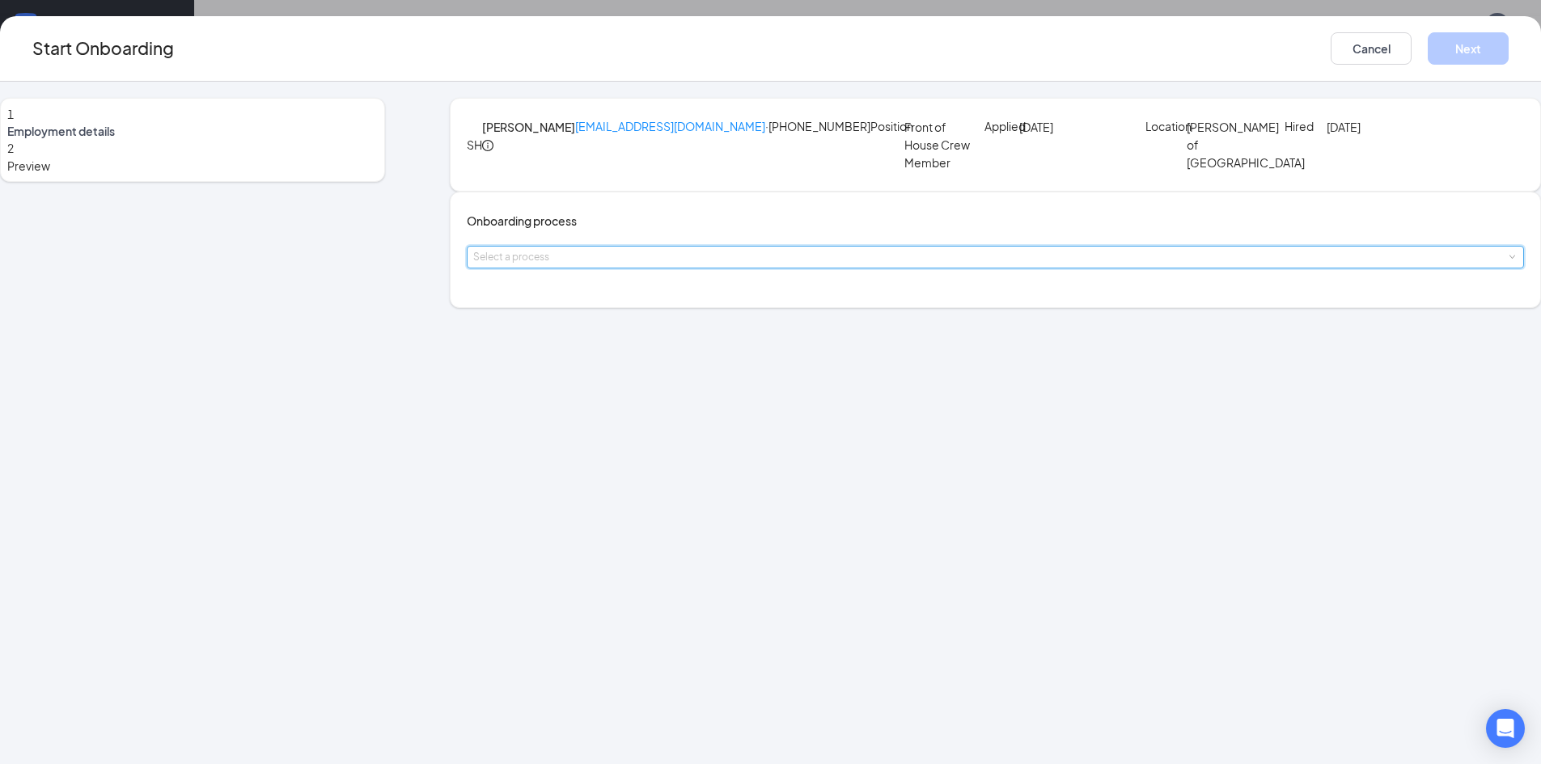
click at [1508, 261] on span at bounding box center [1511, 257] width 7 height 7
click at [761, 362] on li "[PERSON_NAME] - Team Member" at bounding box center [674, 362] width 265 height 29
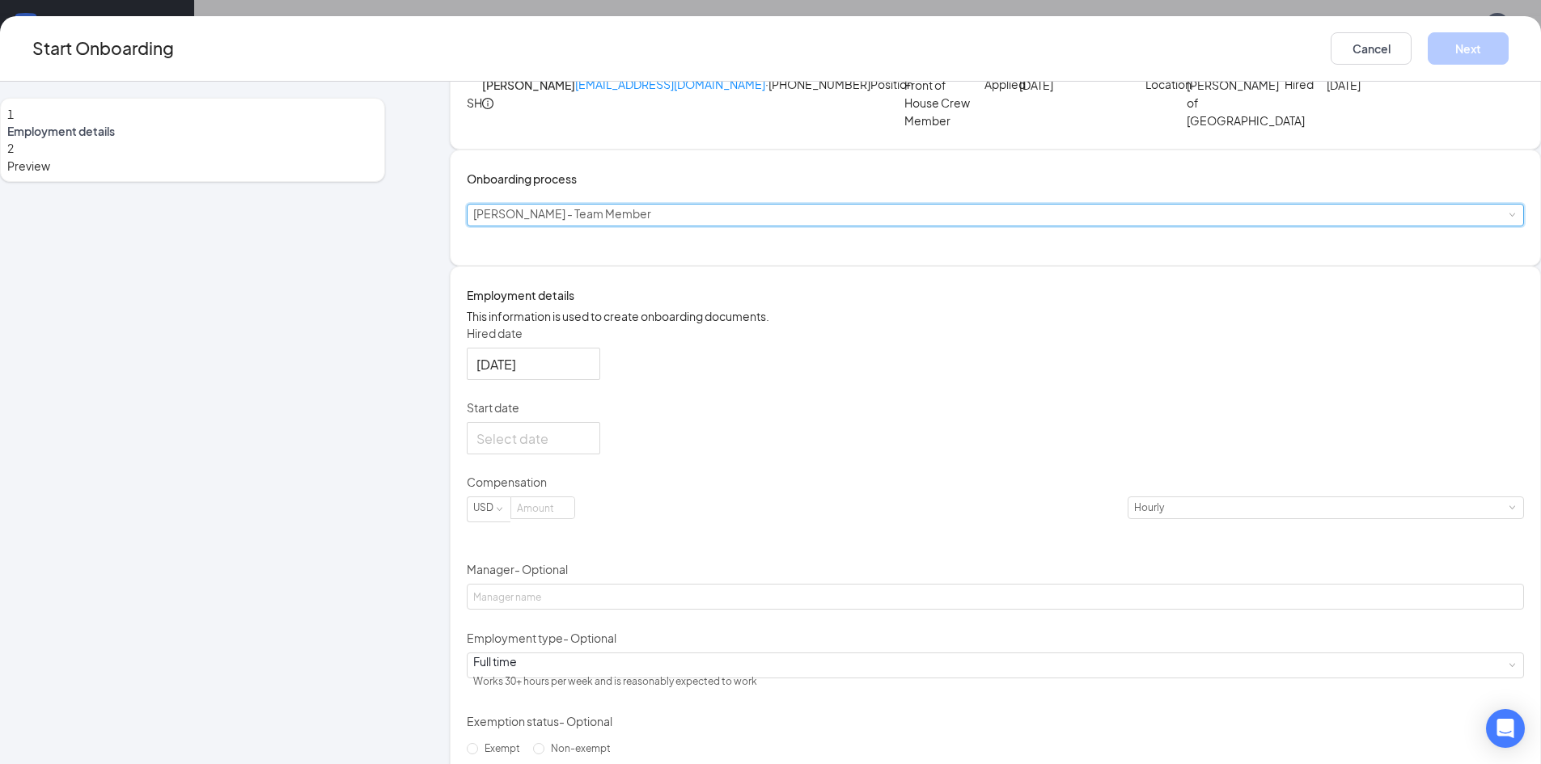
scroll to position [81, 0]
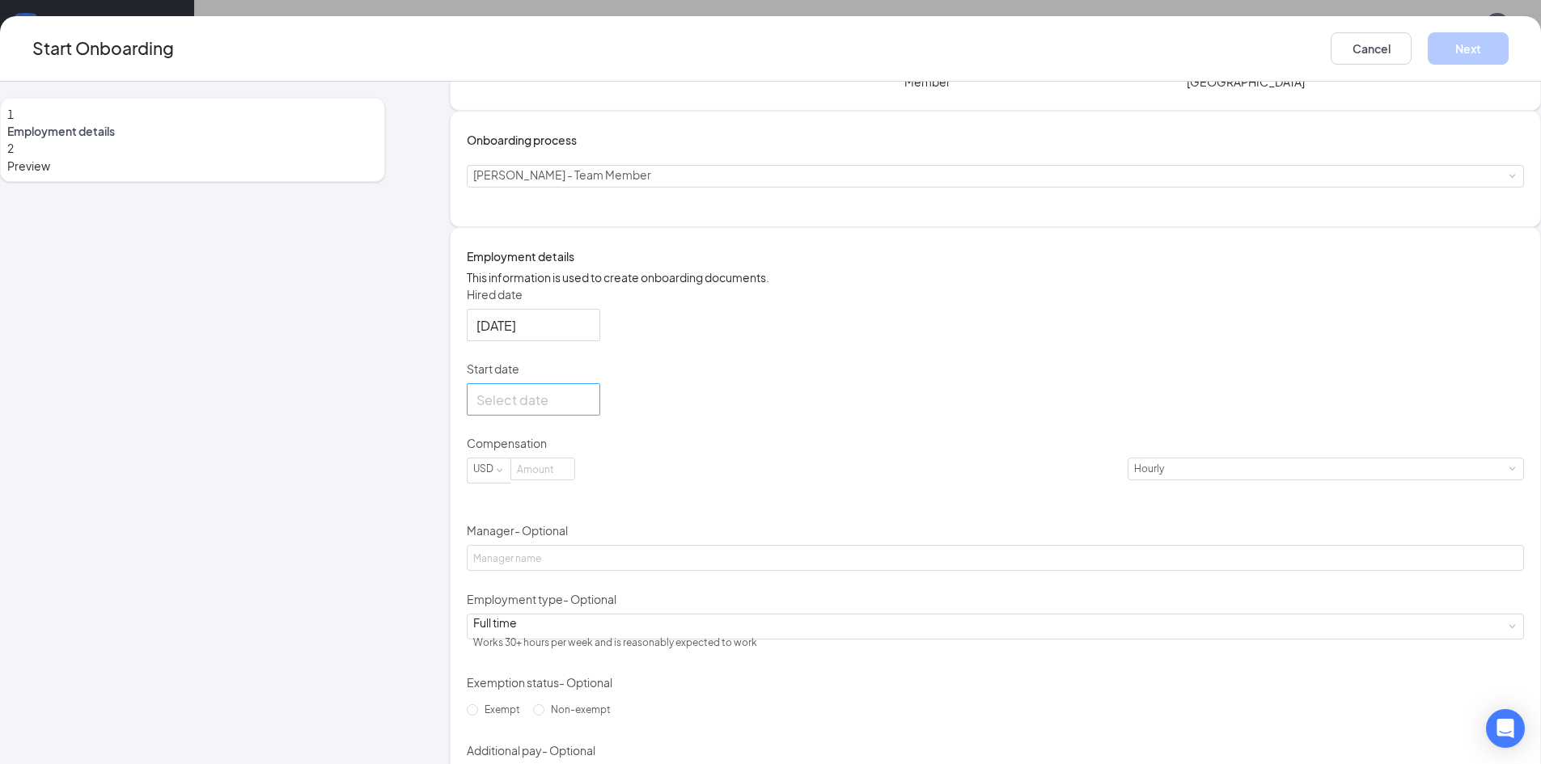
click at [600, 416] on div at bounding box center [533, 399] width 133 height 32
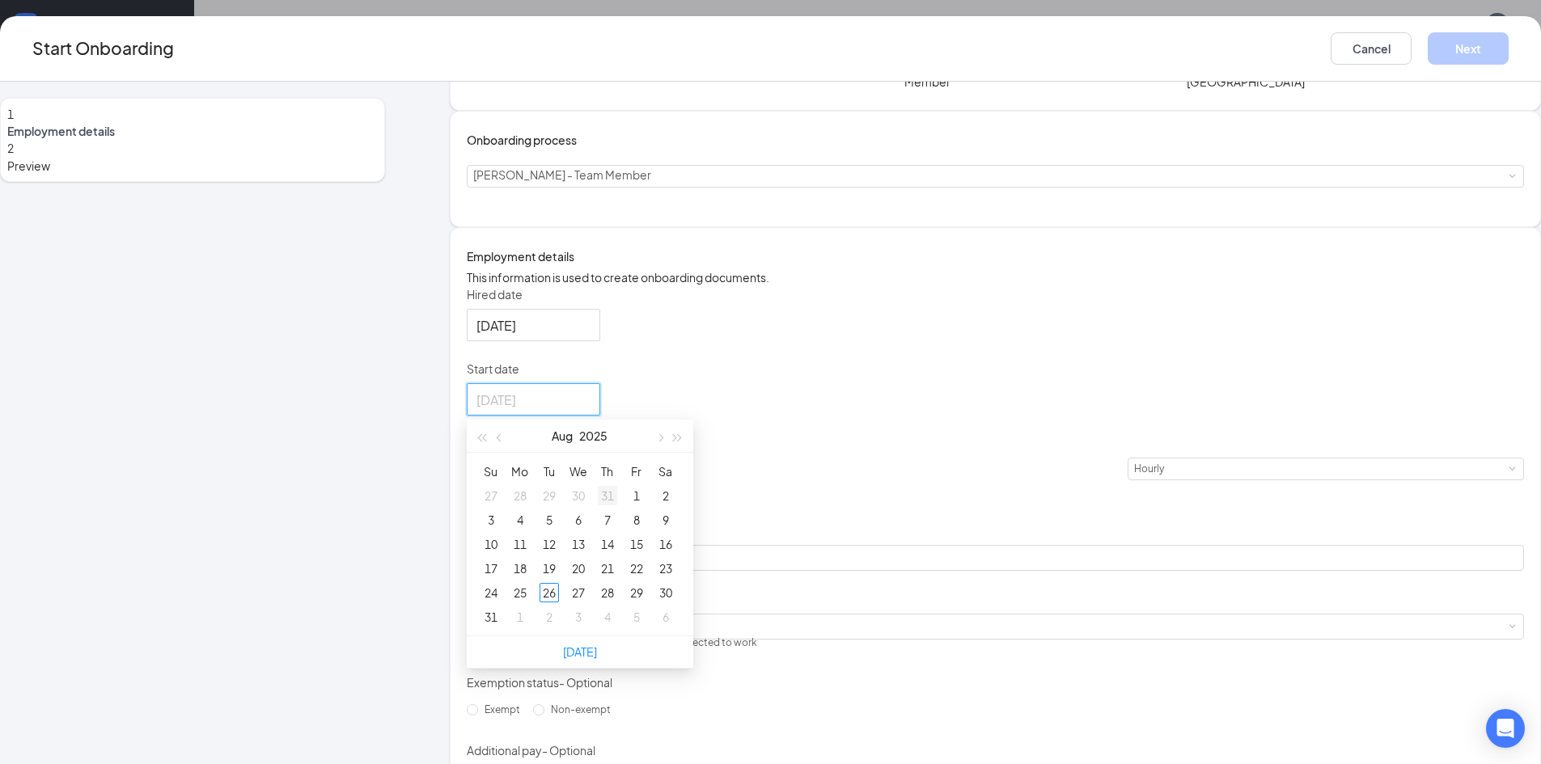
type input "[DATE]"
click at [681, 442] on span "button" at bounding box center [677, 438] width 8 height 8
type input "[DATE]"
click at [486, 442] on span "button" at bounding box center [482, 438] width 8 height 8
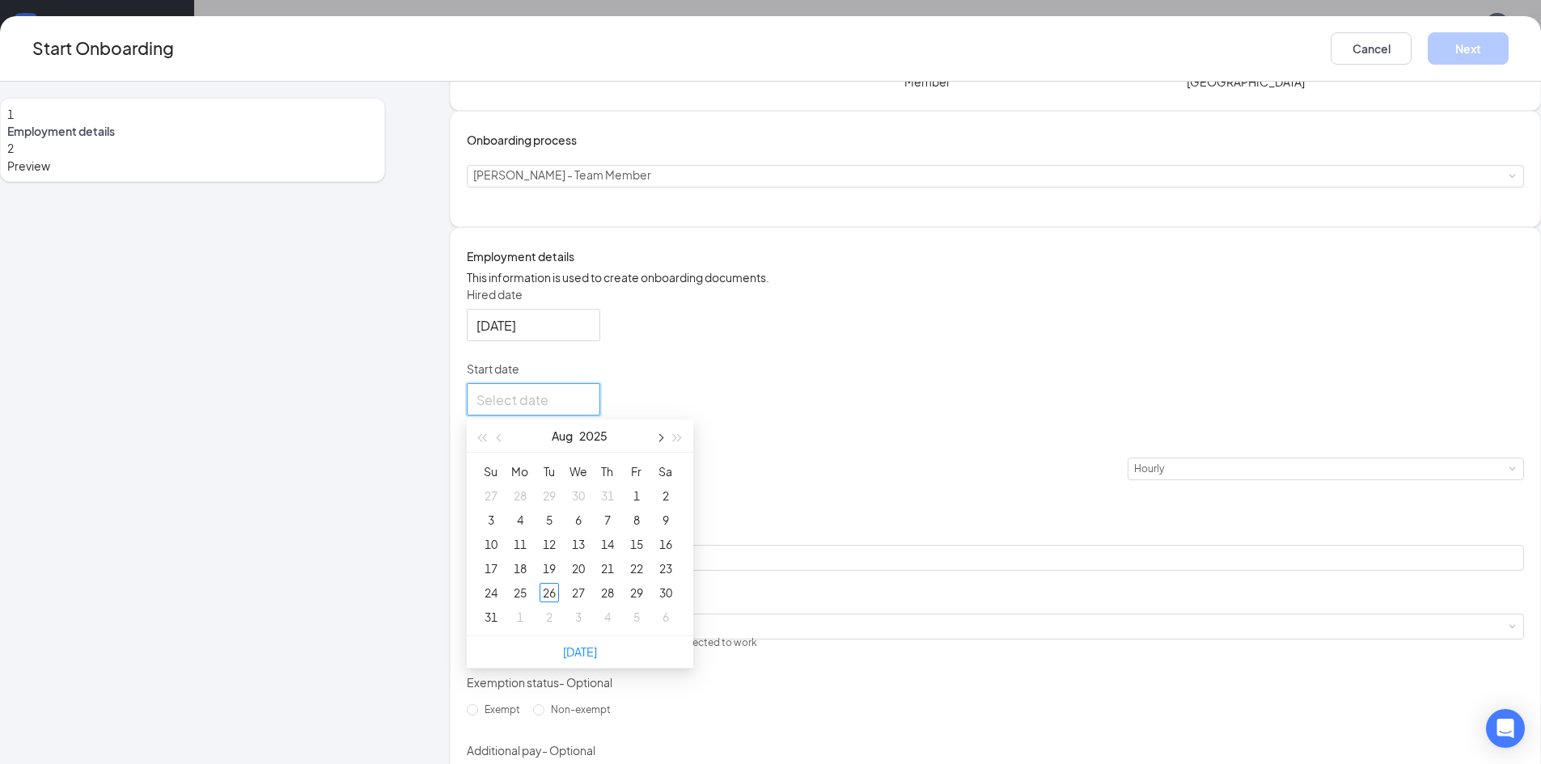
click at [668, 452] on button "button" at bounding box center [659, 436] width 18 height 32
type input "[DATE]"
click at [530, 505] on div "1" at bounding box center [519, 495] width 19 height 19
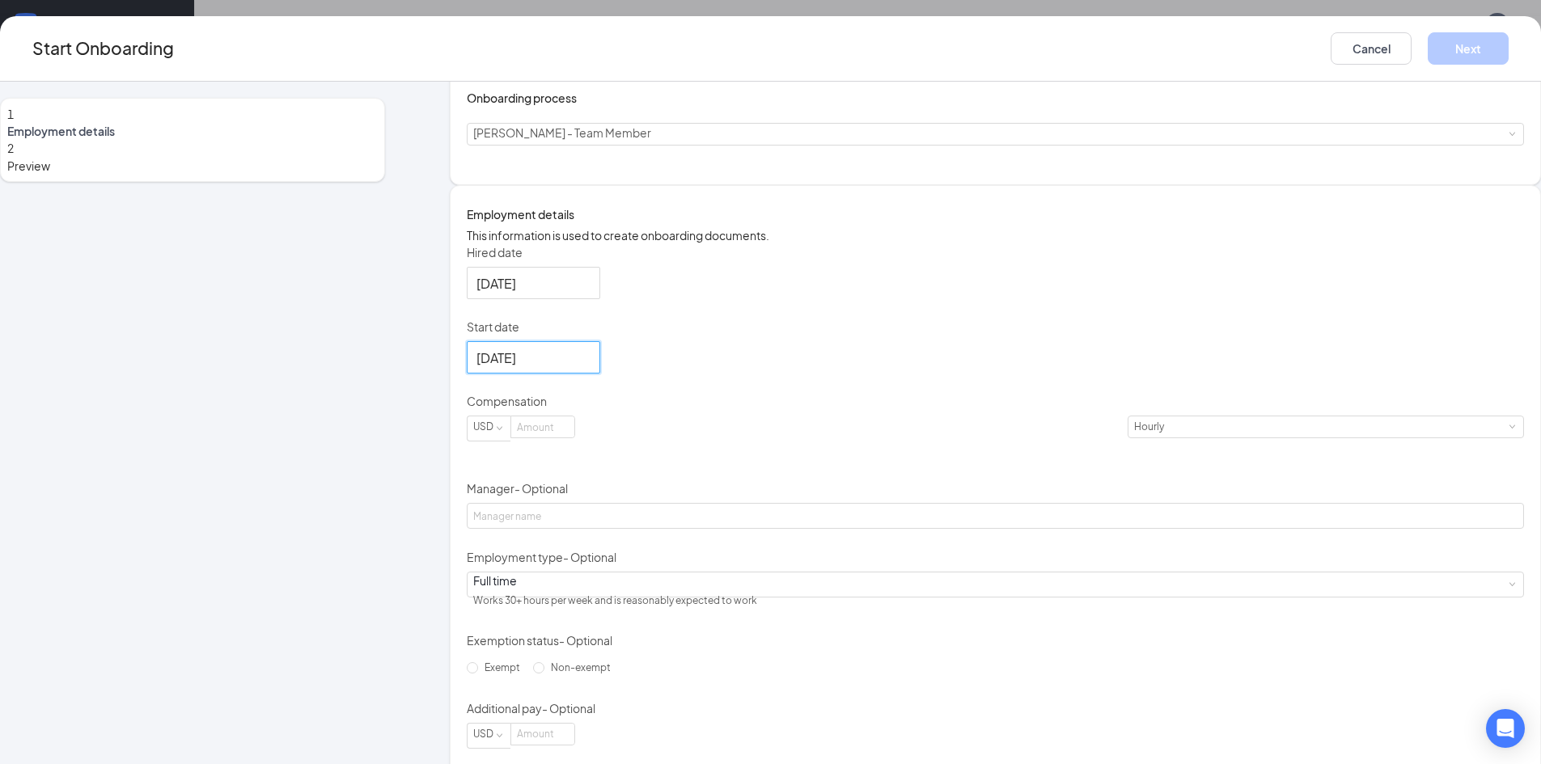
scroll to position [162, 0]
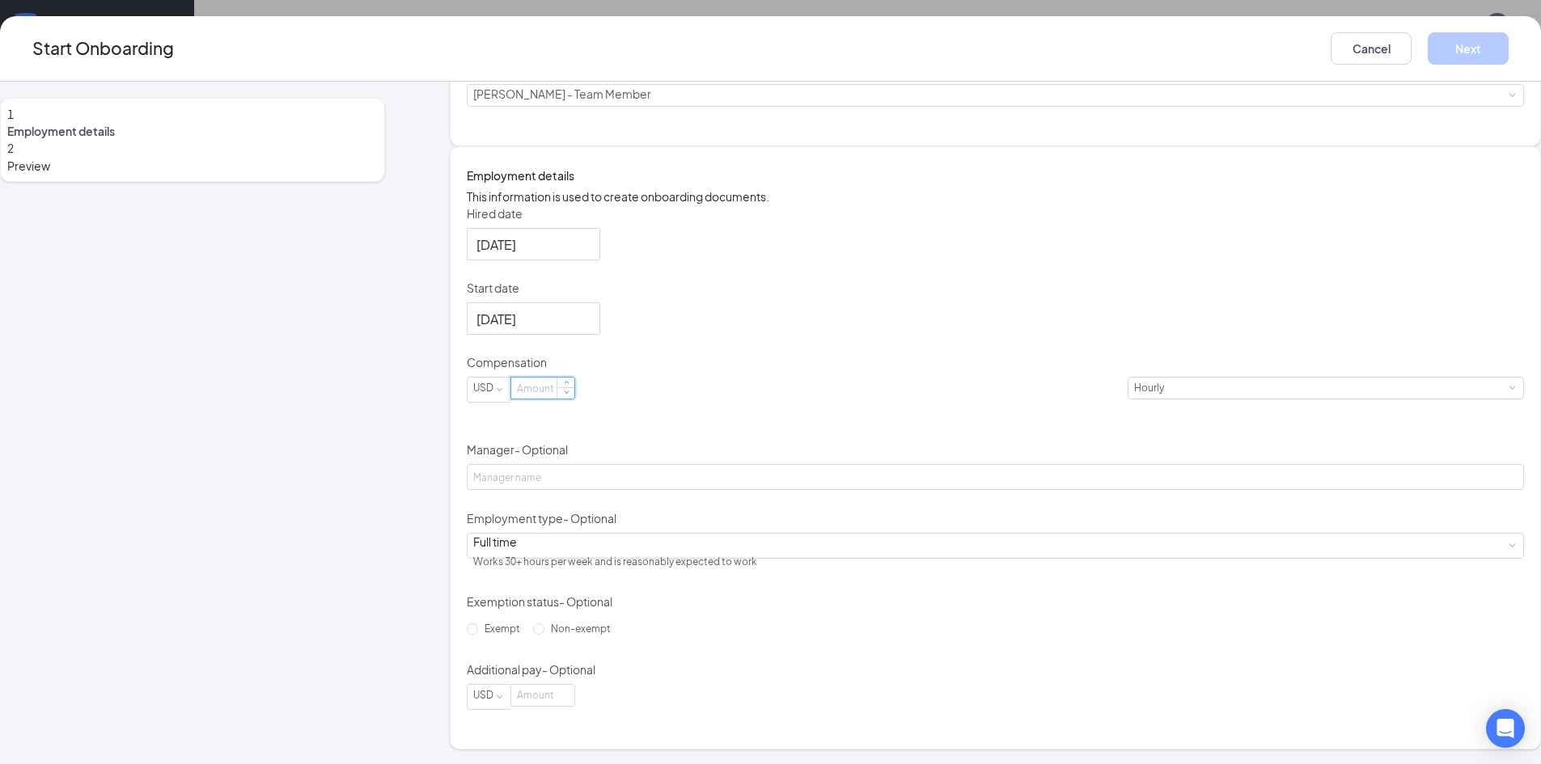
click at [574, 399] on input at bounding box center [542, 388] width 63 height 21
click at [747, 515] on form "Hired date [DATE] Start date [DATE] [DATE] Su Mo Tu We Th Fr Sa 31 1 2 3 4 5 6 …" at bounding box center [995, 457] width 1057 height 505
click at [574, 399] on input "14" at bounding box center [542, 388] width 63 height 21
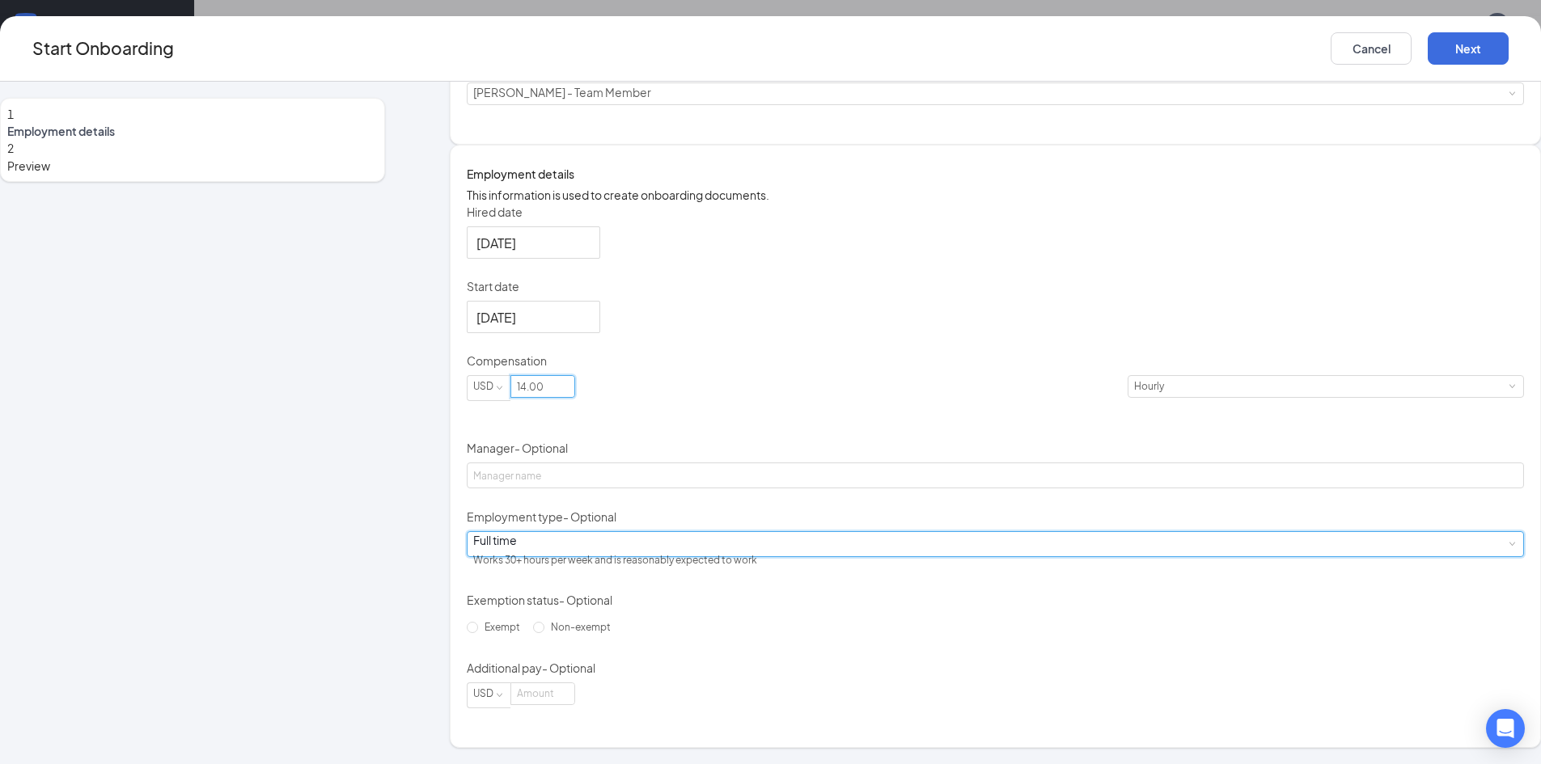
type input "14"
click at [781, 539] on div "Full time Works 30+ hours per week and is reasonably expected to work" at bounding box center [995, 544] width 1044 height 24
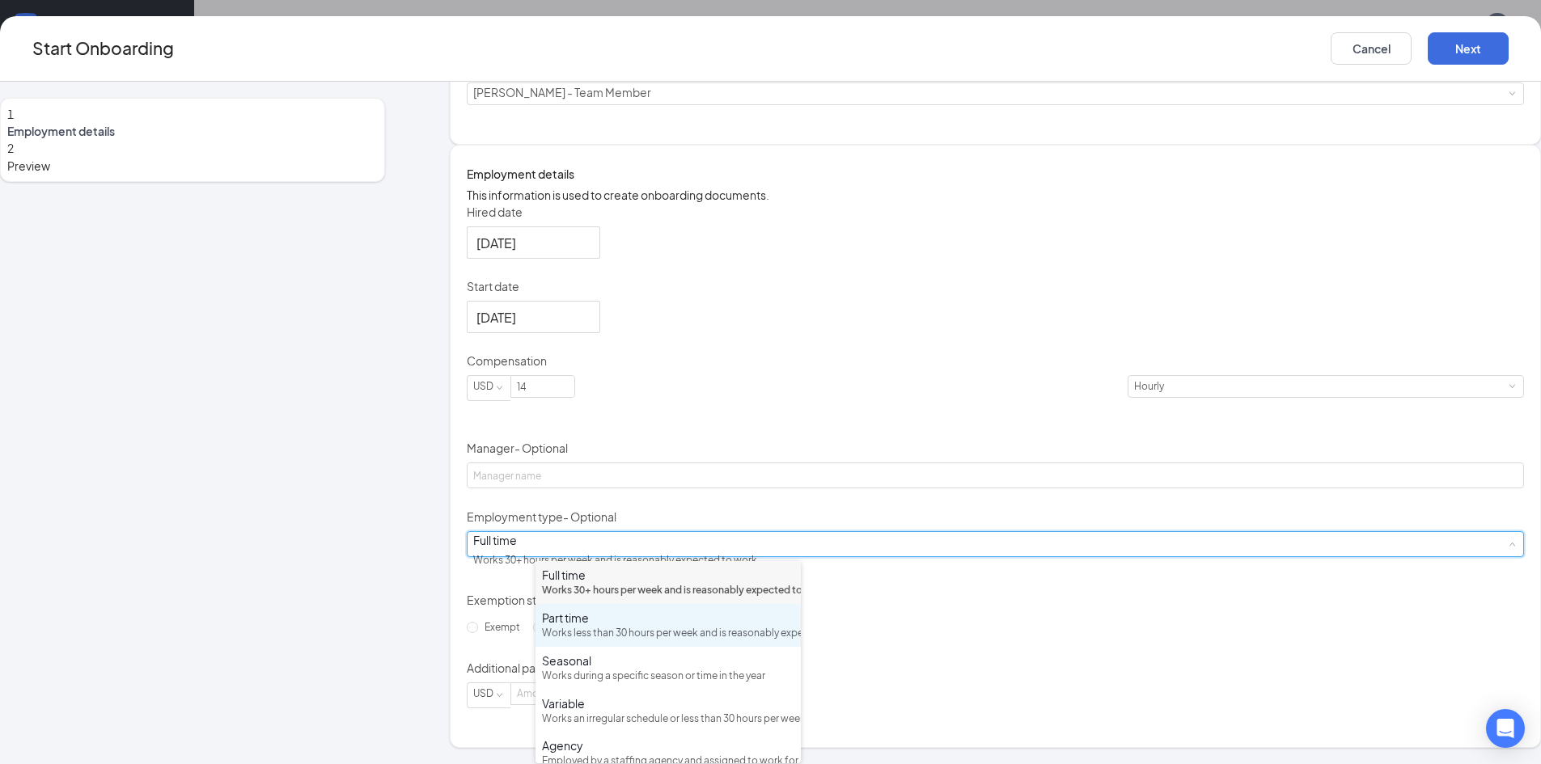
click at [714, 626] on div "Part time" at bounding box center [668, 618] width 252 height 16
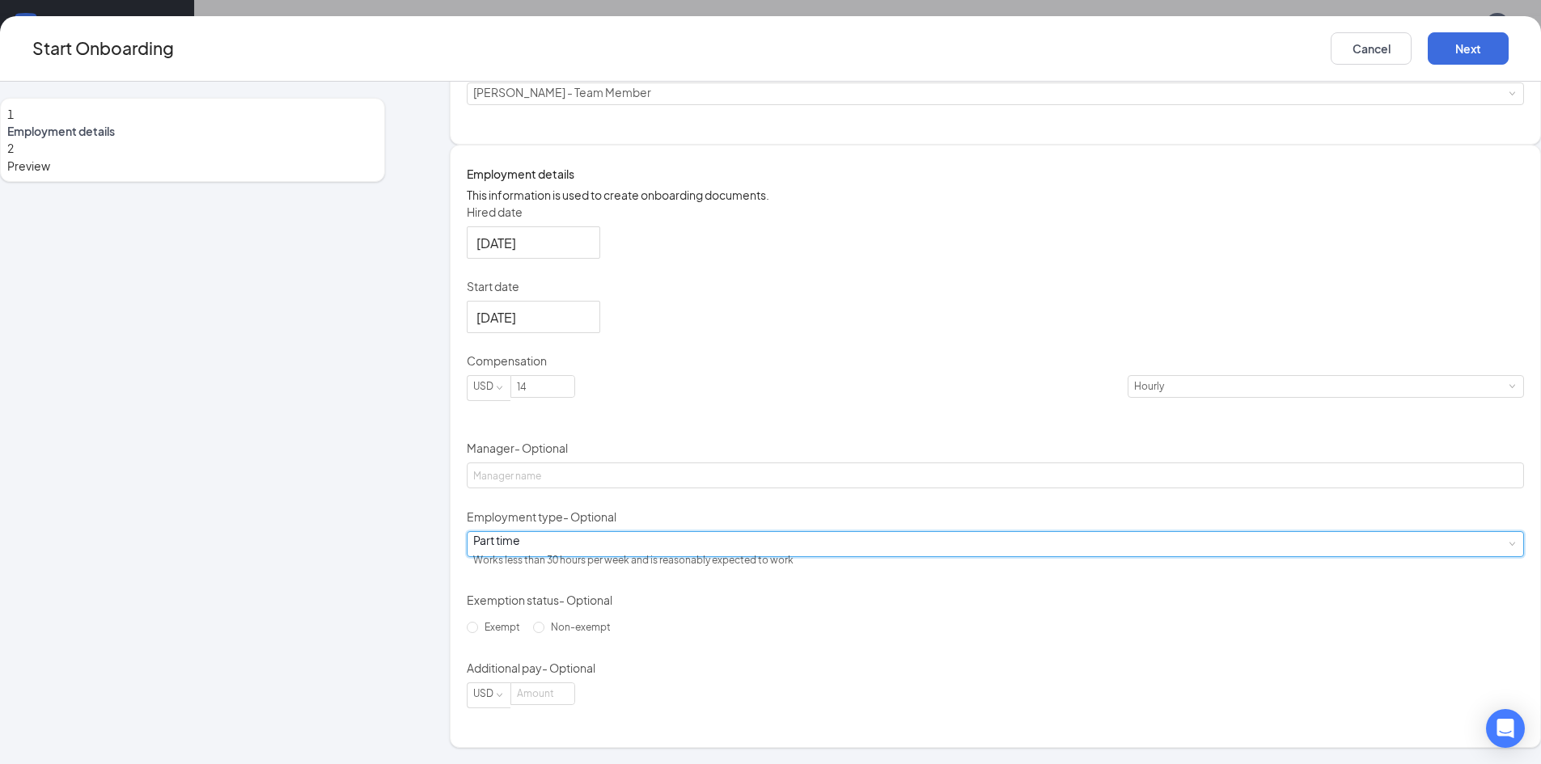
scroll to position [73, 0]
drag, startPoint x: 1335, startPoint y: 44, endPoint x: 1326, endPoint y: 49, distance: 10.1
click at [1428, 49] on button "Next" at bounding box center [1468, 48] width 81 height 32
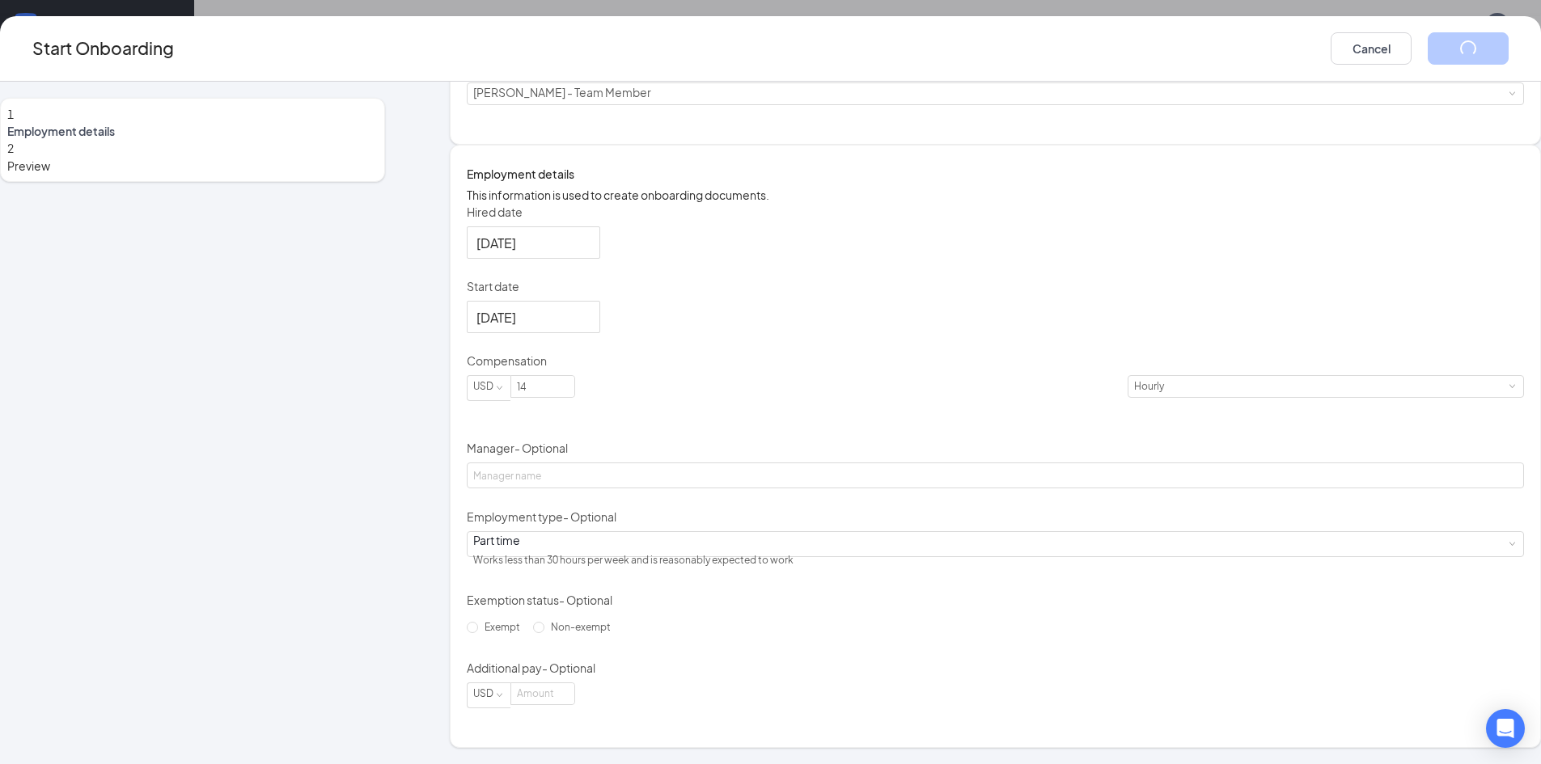
scroll to position [0, 0]
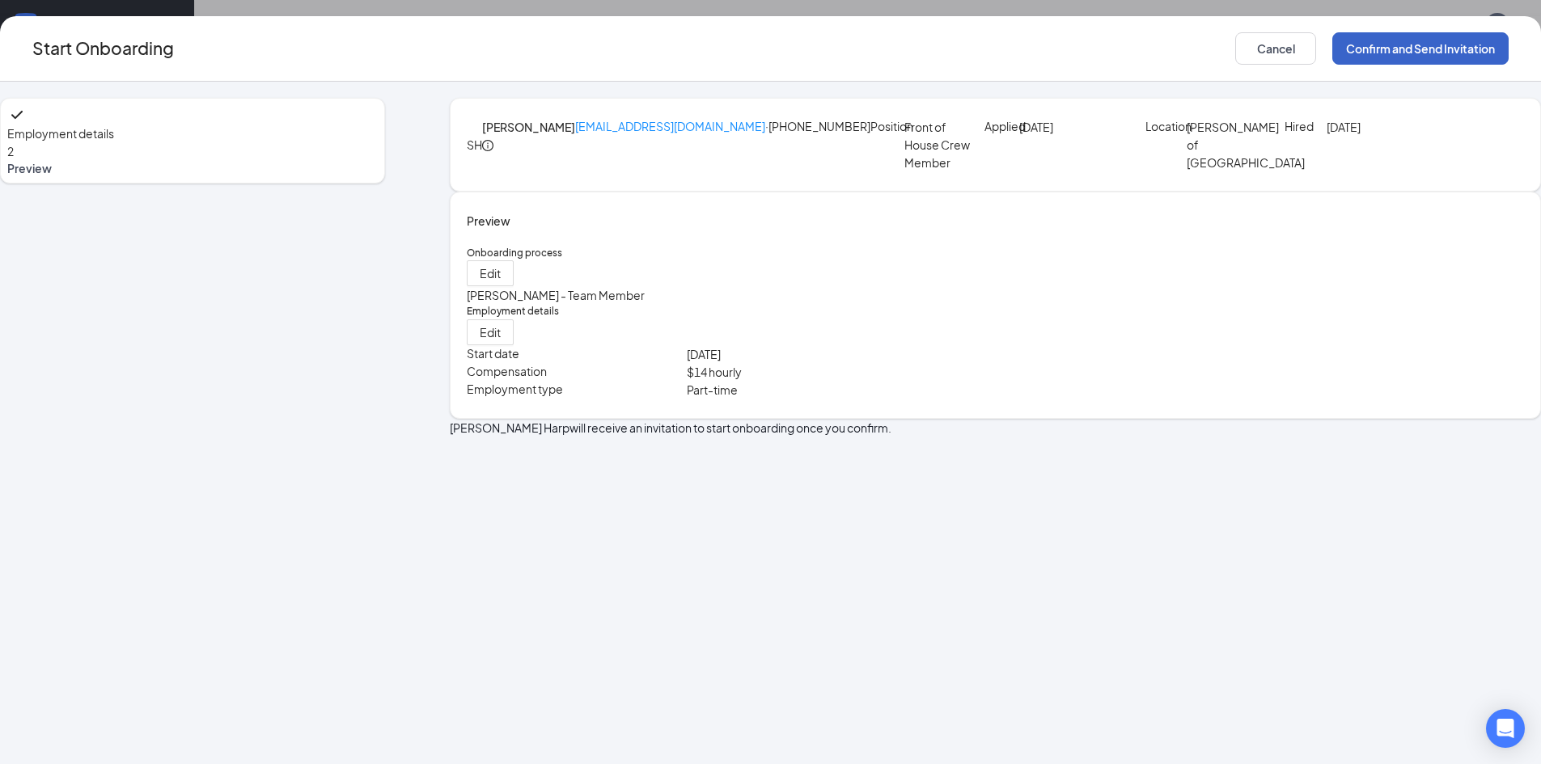
click at [1332, 53] on button "Confirm and Send Invitation" at bounding box center [1420, 48] width 176 height 32
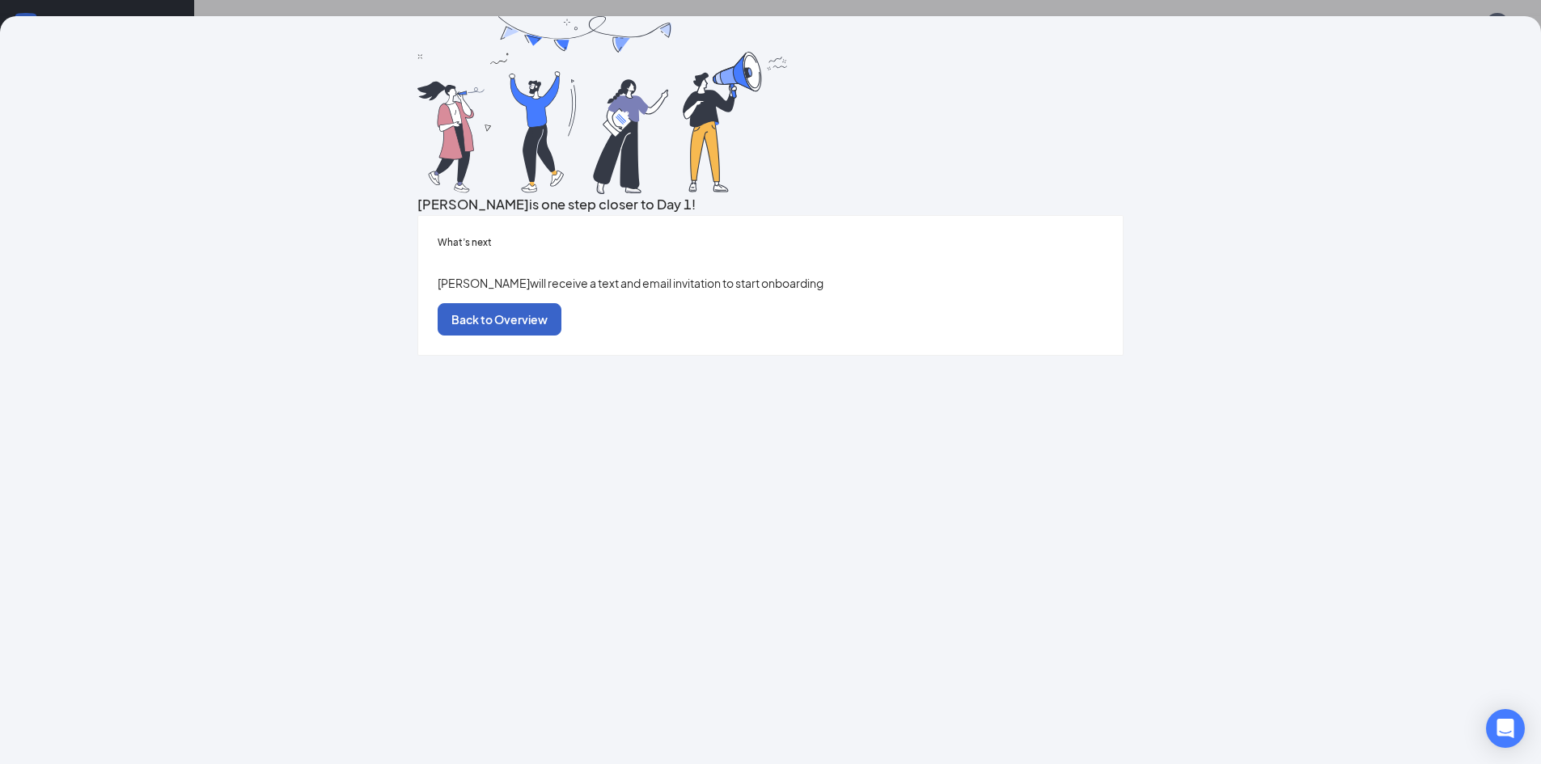
click at [561, 336] on button "Back to Overview" at bounding box center [500, 319] width 124 height 32
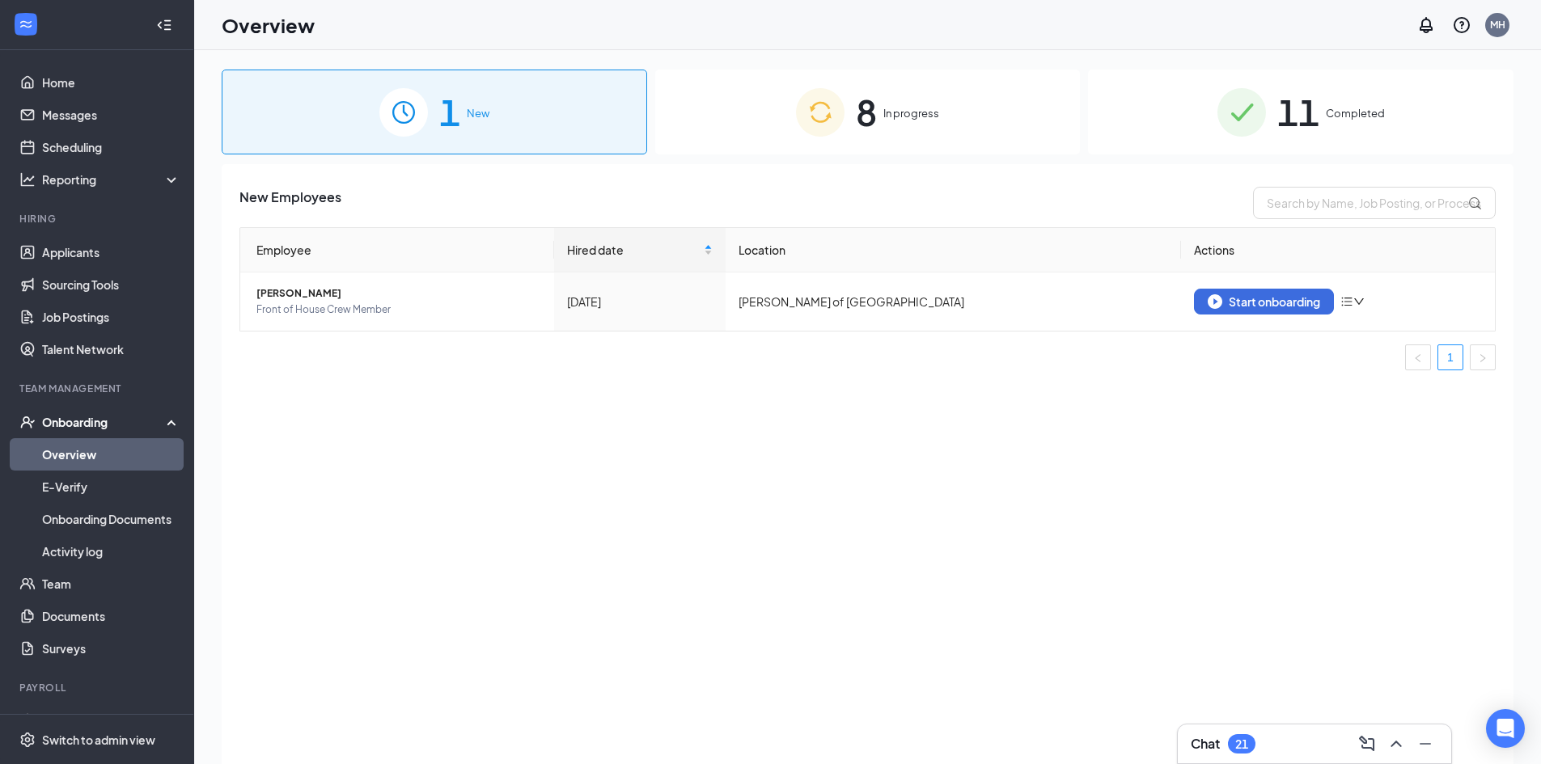
click at [909, 98] on div "8 In progress" at bounding box center [867, 112] width 425 height 85
